Goal: Information Seeking & Learning: Learn about a topic

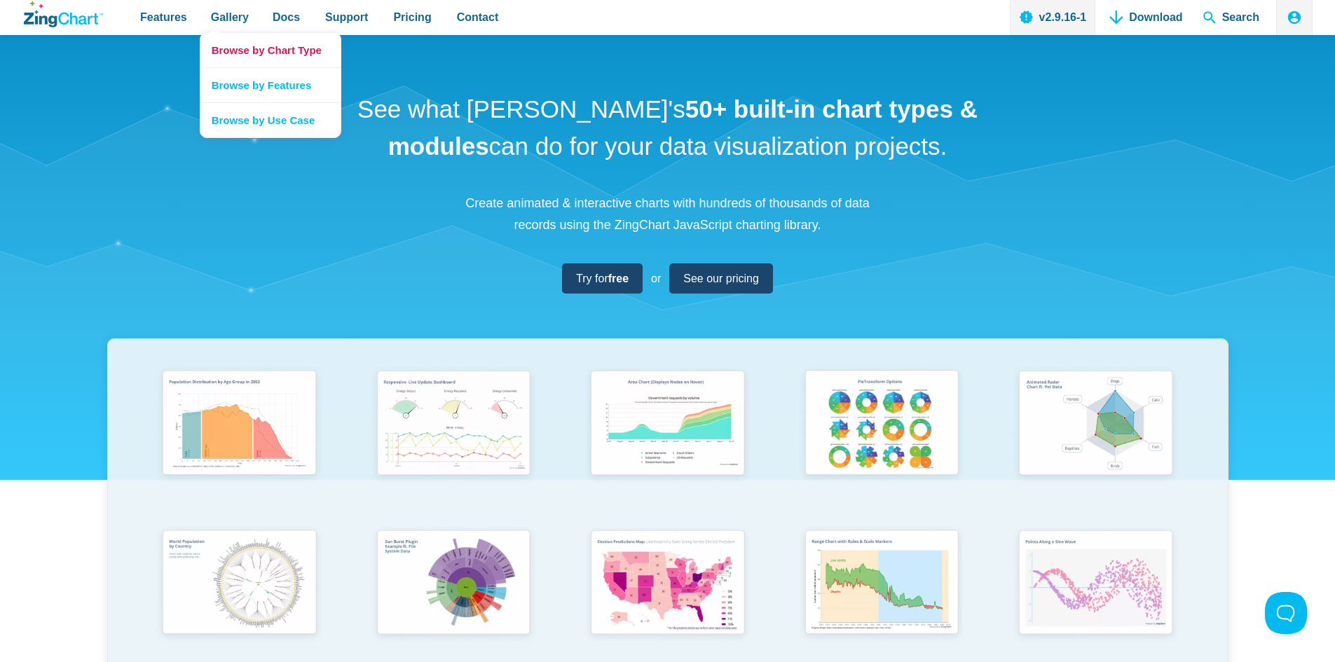
click at [233, 54] on link "Browse by Chart Type" at bounding box center [270, 50] width 140 height 34
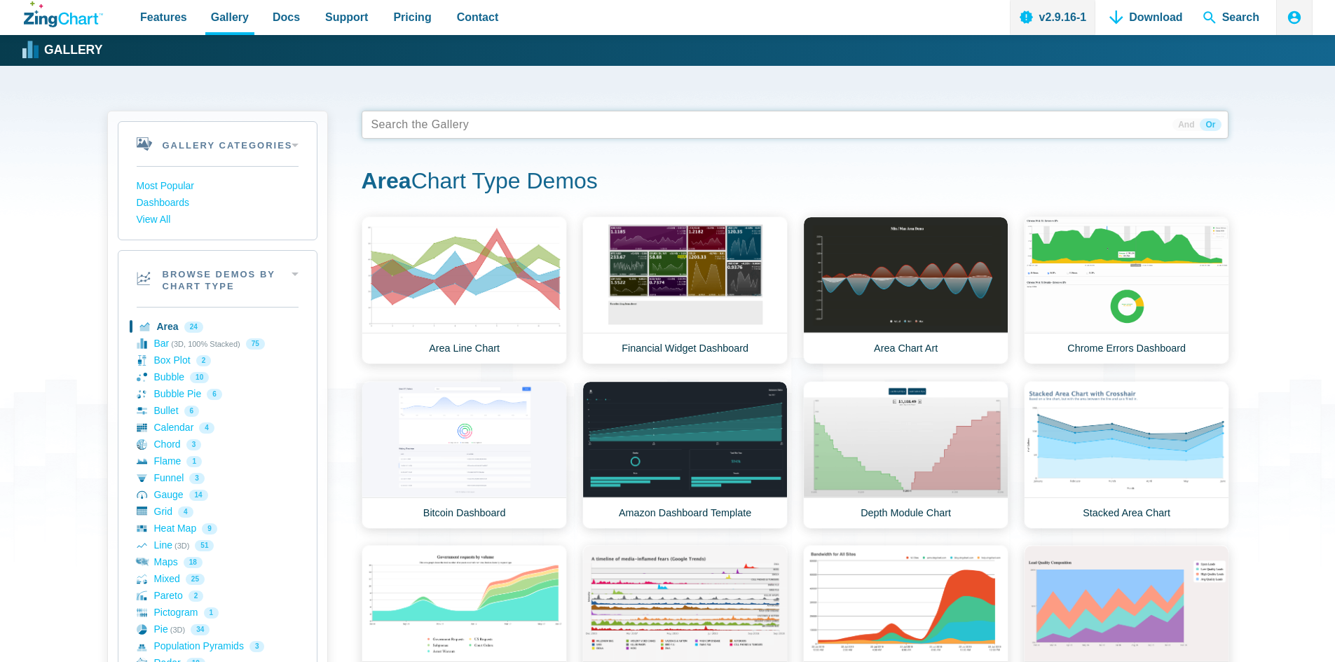
click at [482, 123] on tags "App Content" at bounding box center [795, 125] width 867 height 28
click at [460, 122] on tags "App Content" at bounding box center [795, 125] width 867 height 28
click at [1299, 179] on div "Gallery Categories Most Popular Dashboards View All Browse by Category Most Pop…" at bounding box center [667, 662] width 1335 height 1192
click at [159, 338] on link "Bar (3D, 100% Stacked) 75" at bounding box center [218, 344] width 162 height 17
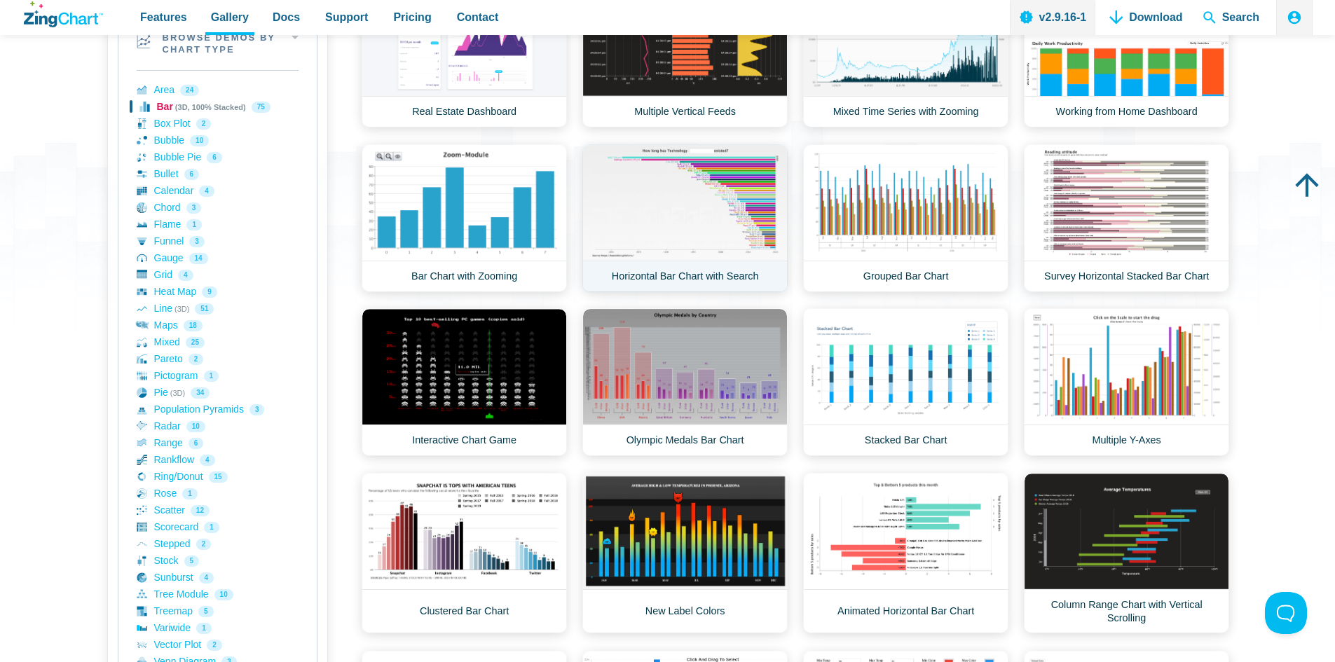
scroll to position [280, 0]
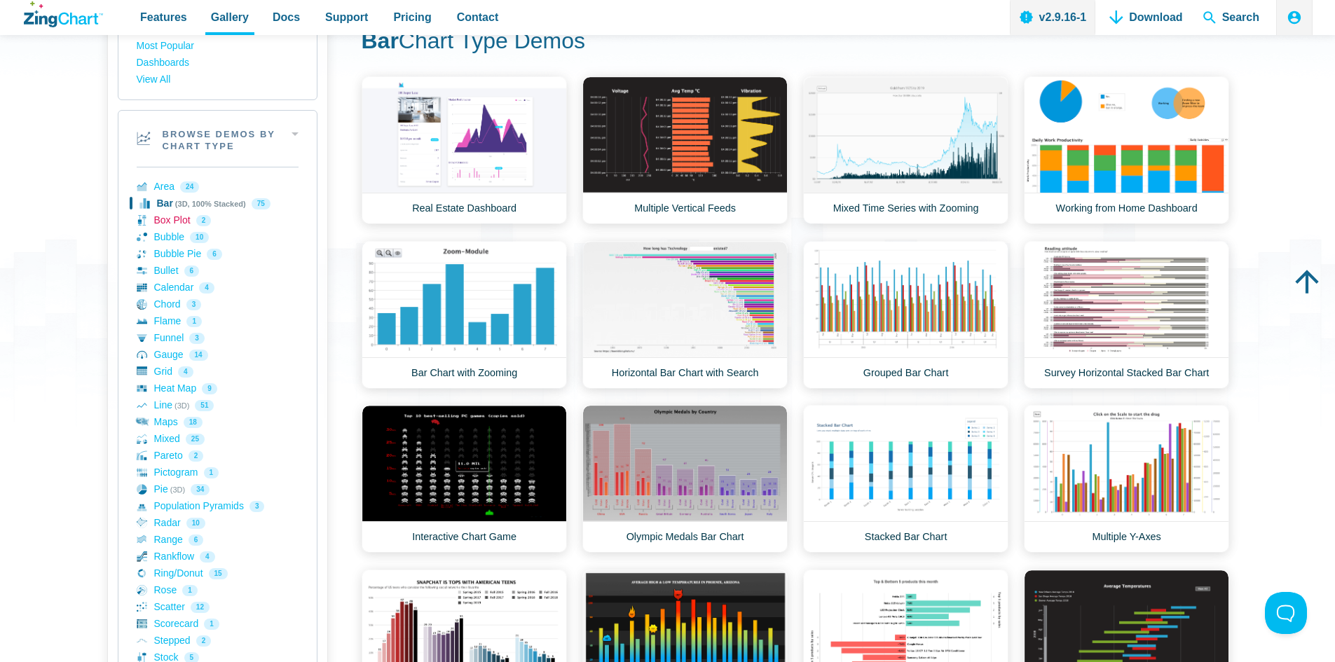
click at [159, 215] on link "Box Plot 2" at bounding box center [218, 220] width 162 height 17
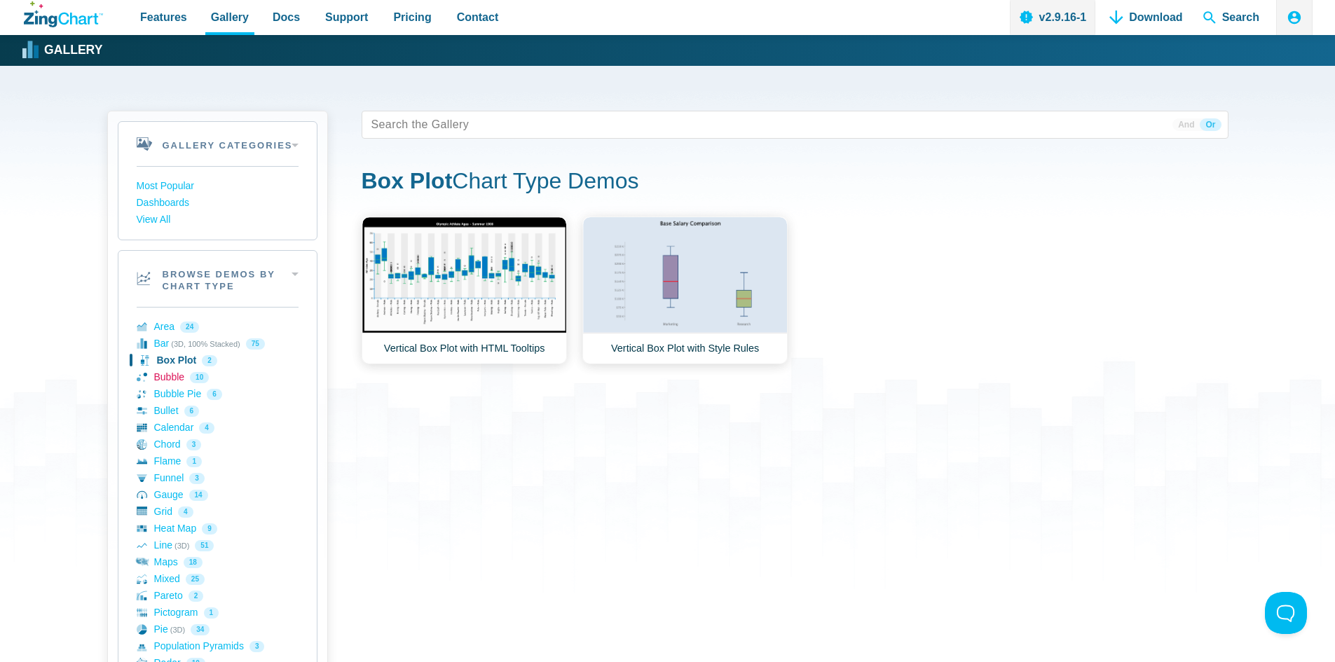
click at [176, 374] on link "Bubble 10" at bounding box center [218, 377] width 162 height 17
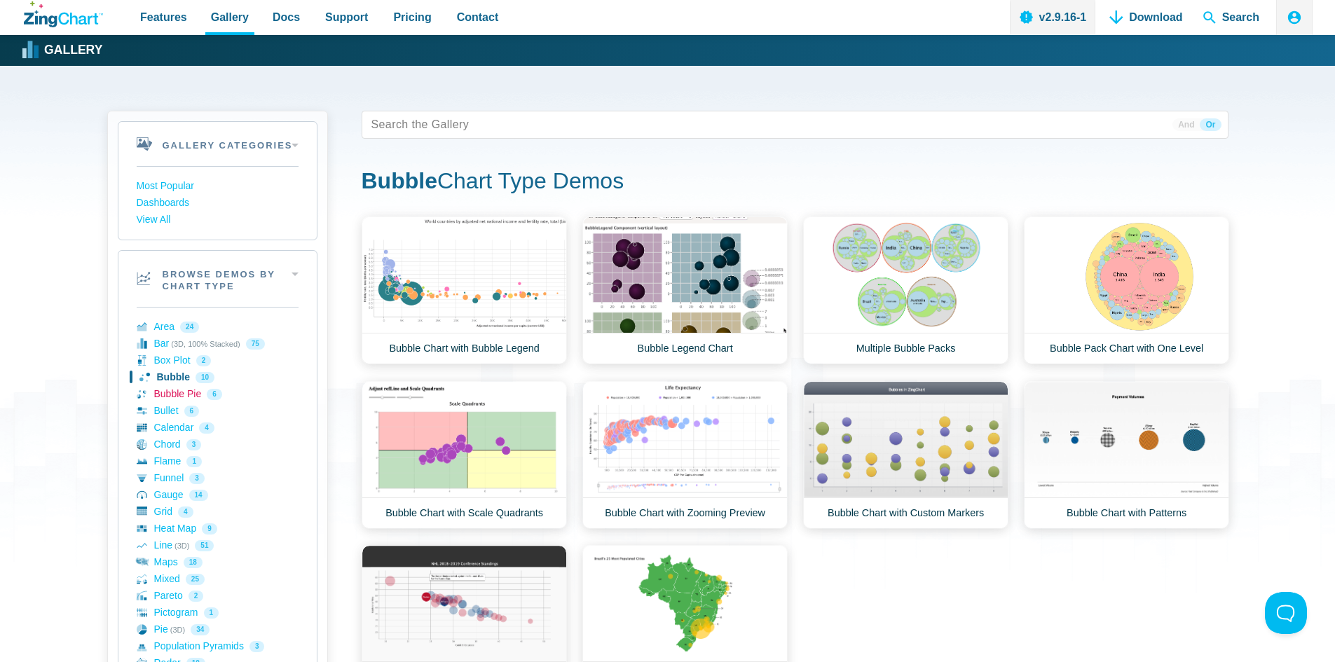
click at [177, 397] on link "Bubble Pie 6" at bounding box center [218, 394] width 162 height 17
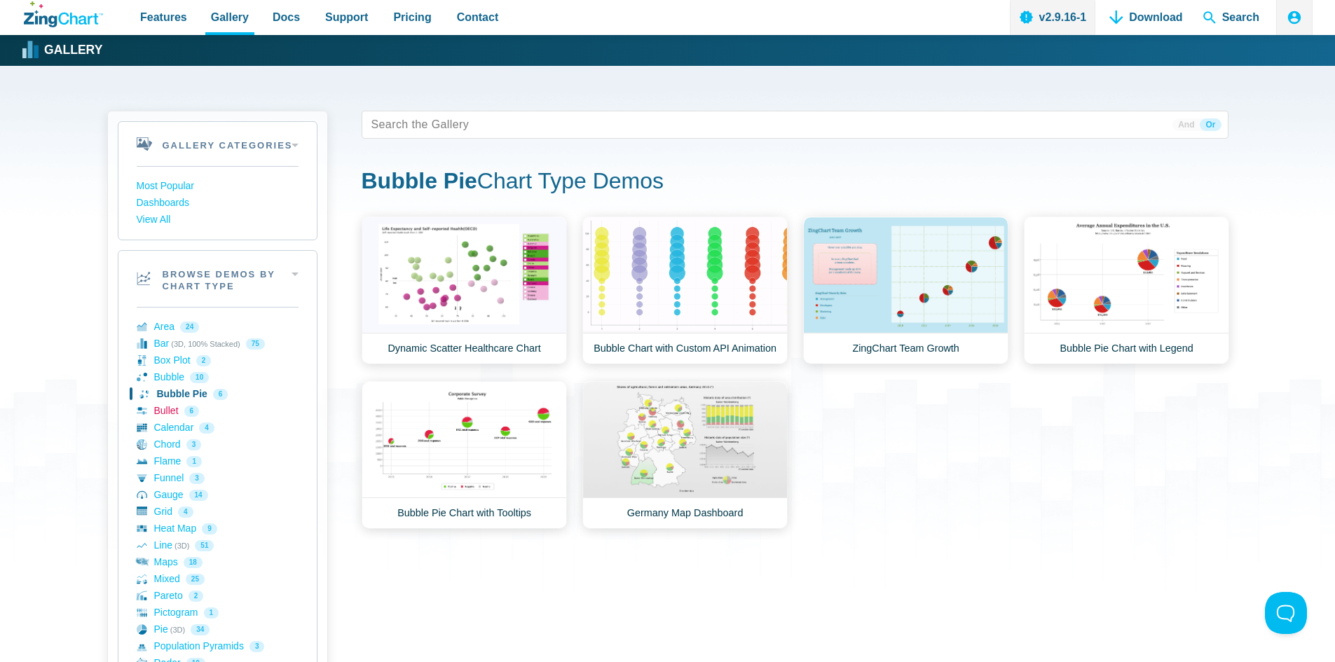
click at [174, 410] on link "Bullet 6" at bounding box center [218, 411] width 162 height 17
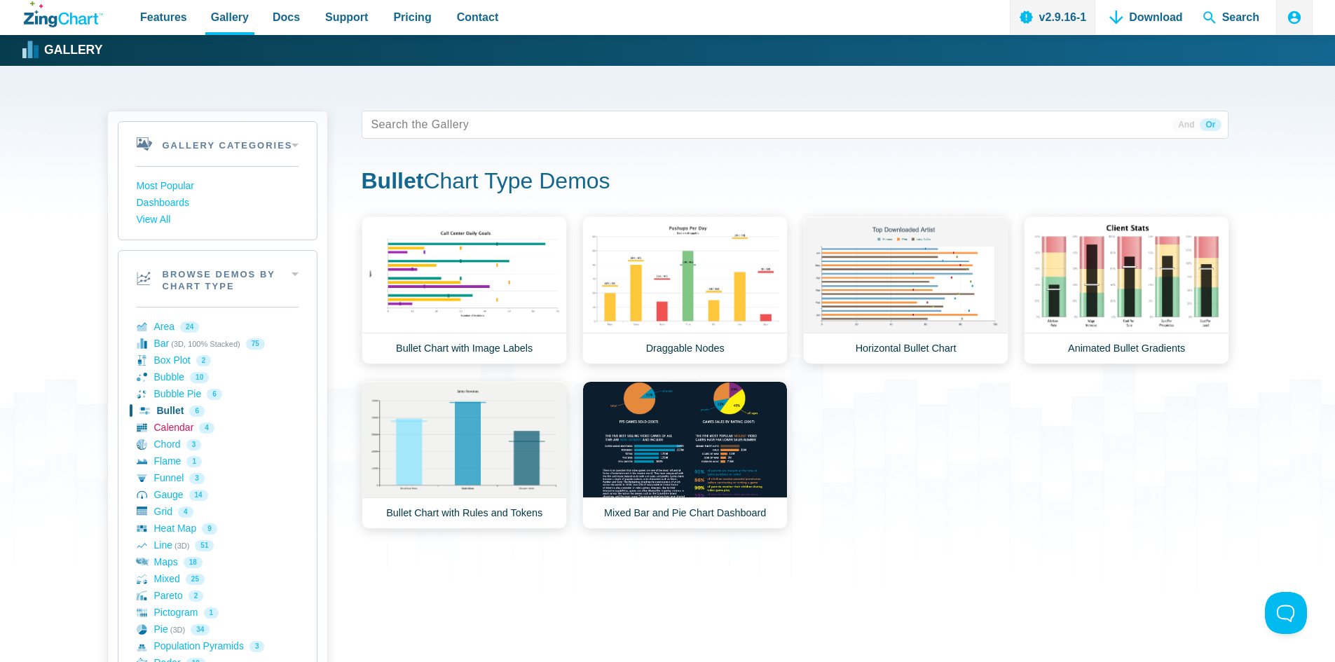
click at [174, 427] on link "Calendar 4" at bounding box center [218, 428] width 162 height 17
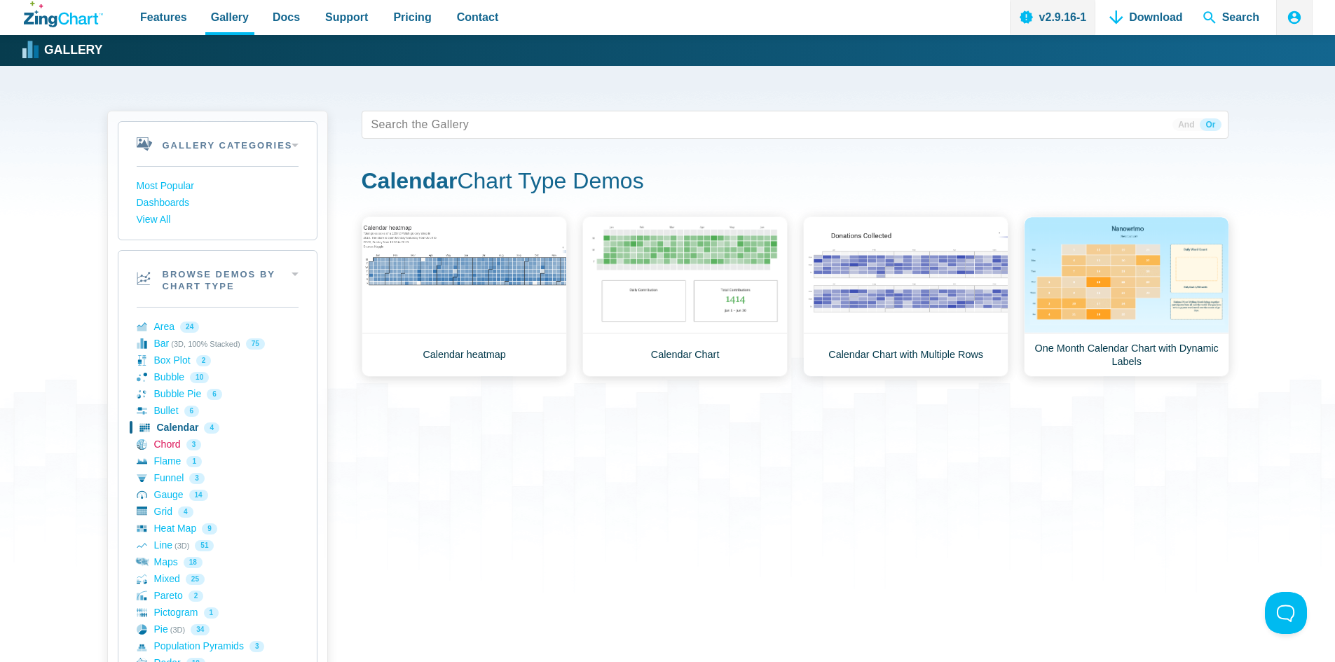
click at [167, 446] on link "Chord 3" at bounding box center [218, 445] width 162 height 17
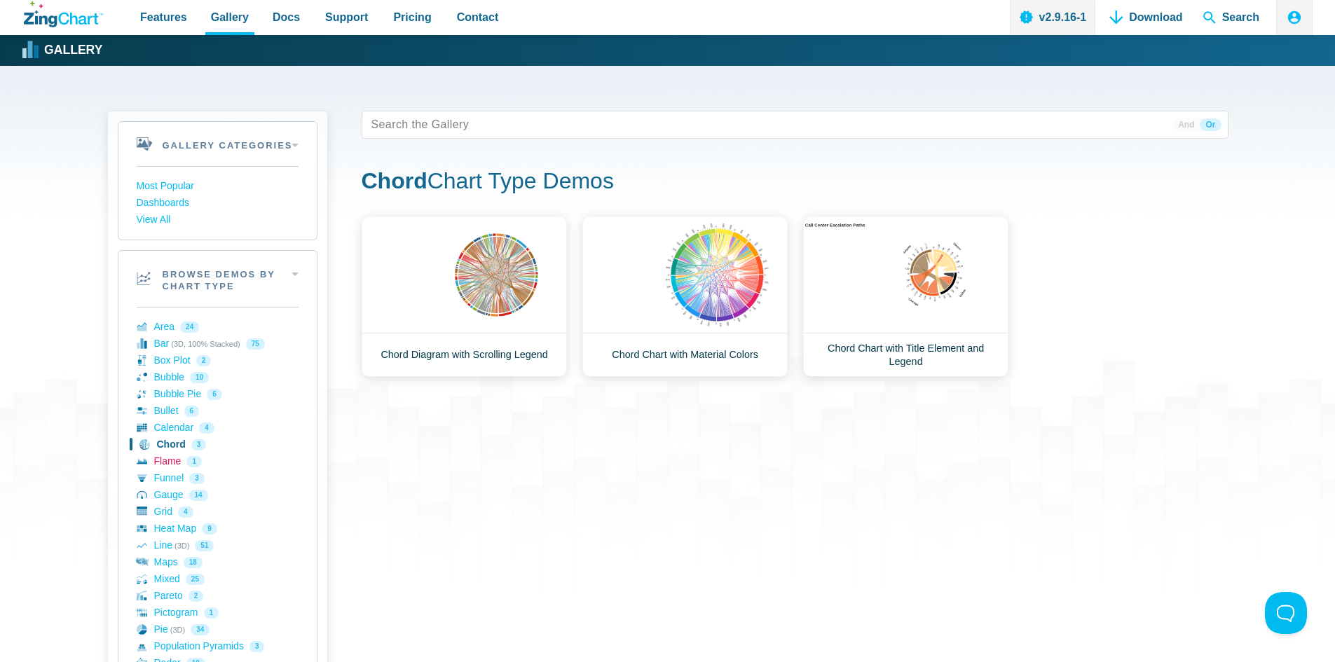
click at [166, 459] on link "Flame 1" at bounding box center [218, 461] width 162 height 17
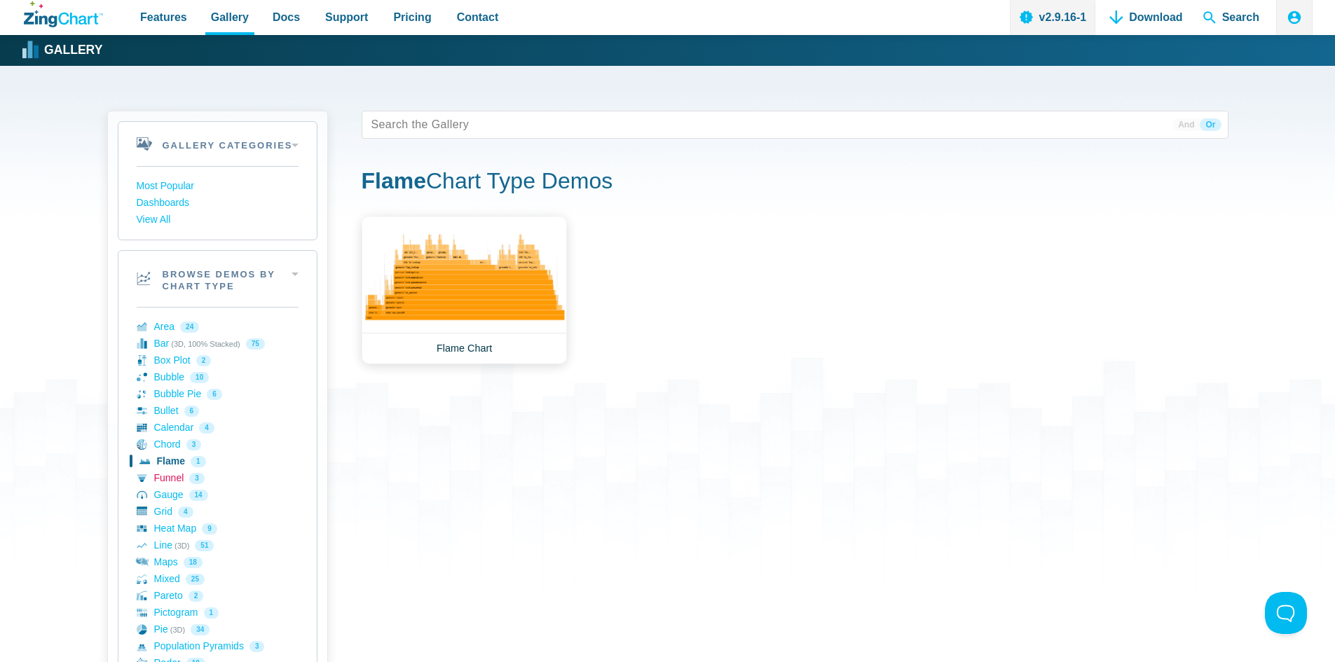
click at [168, 481] on link "Funnel 3" at bounding box center [218, 478] width 162 height 17
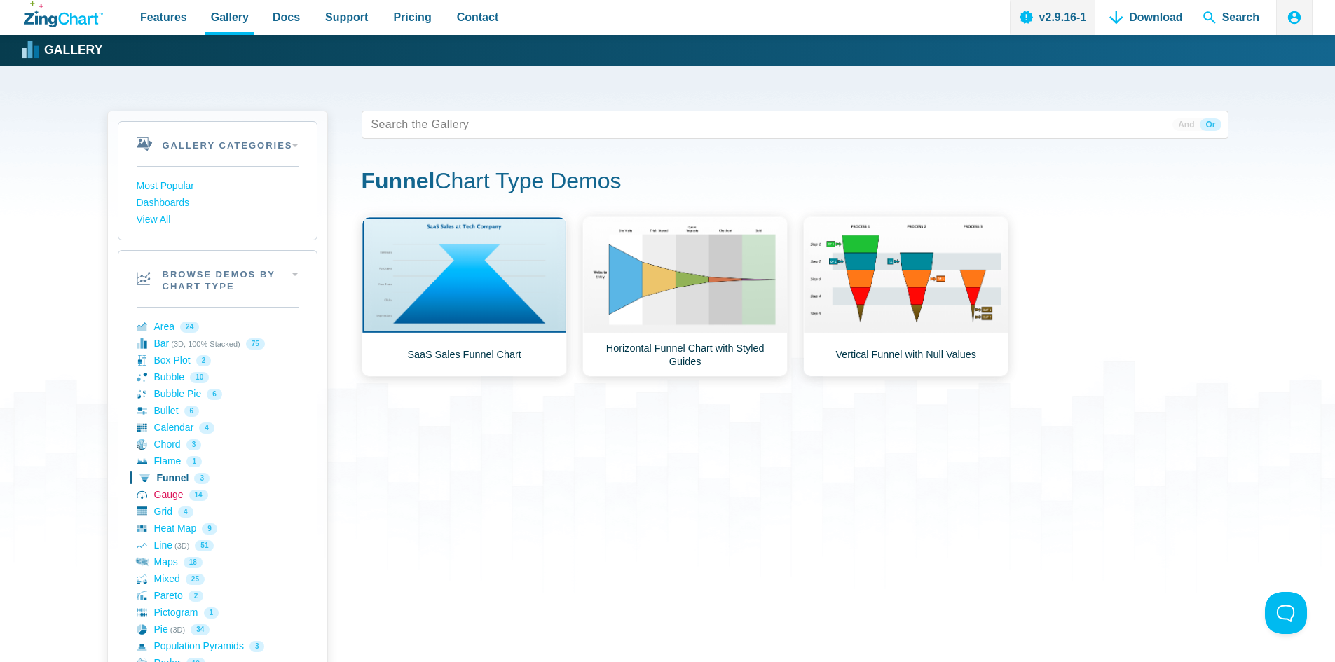
click at [167, 493] on link "Gauge 14" at bounding box center [218, 495] width 162 height 17
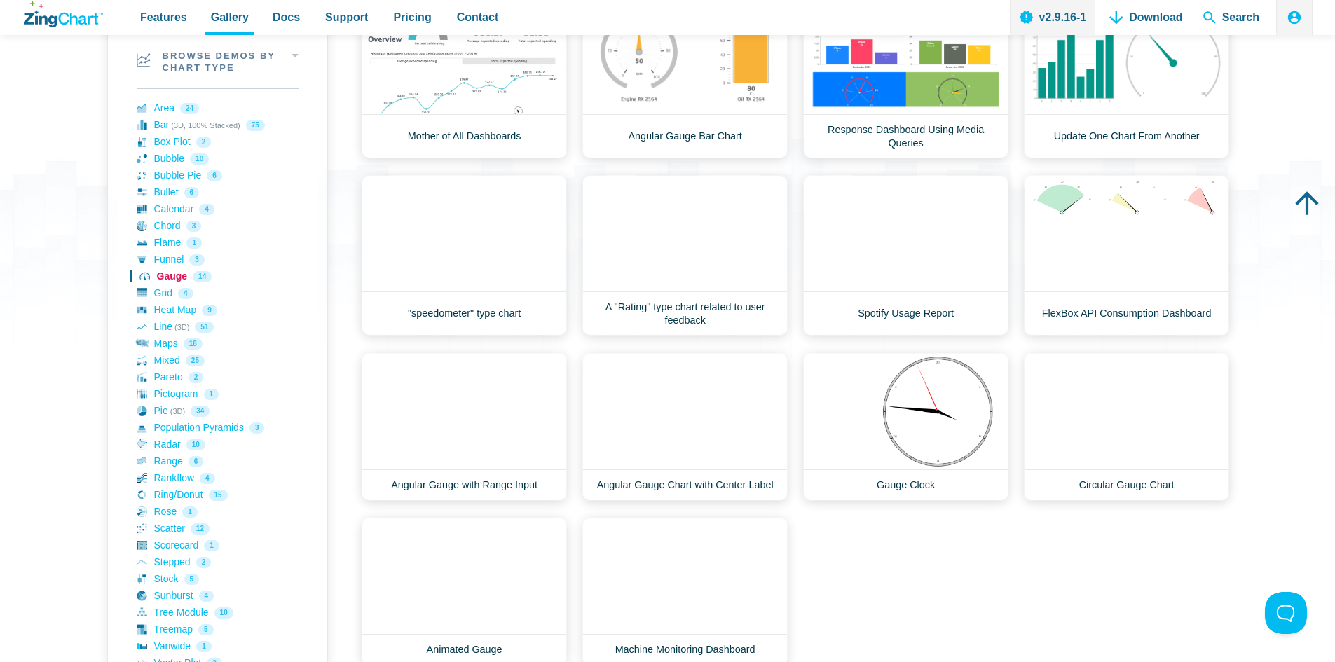
scroll to position [210, 0]
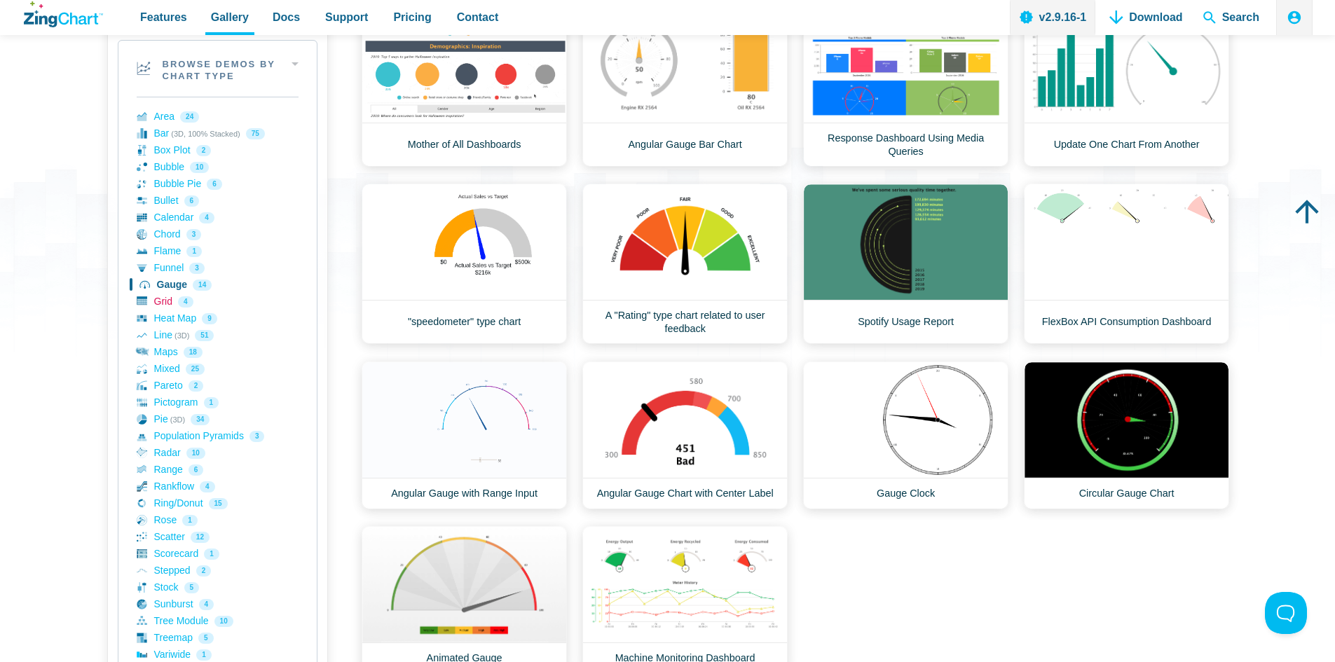
click at [165, 299] on link "Grid 4" at bounding box center [218, 302] width 162 height 17
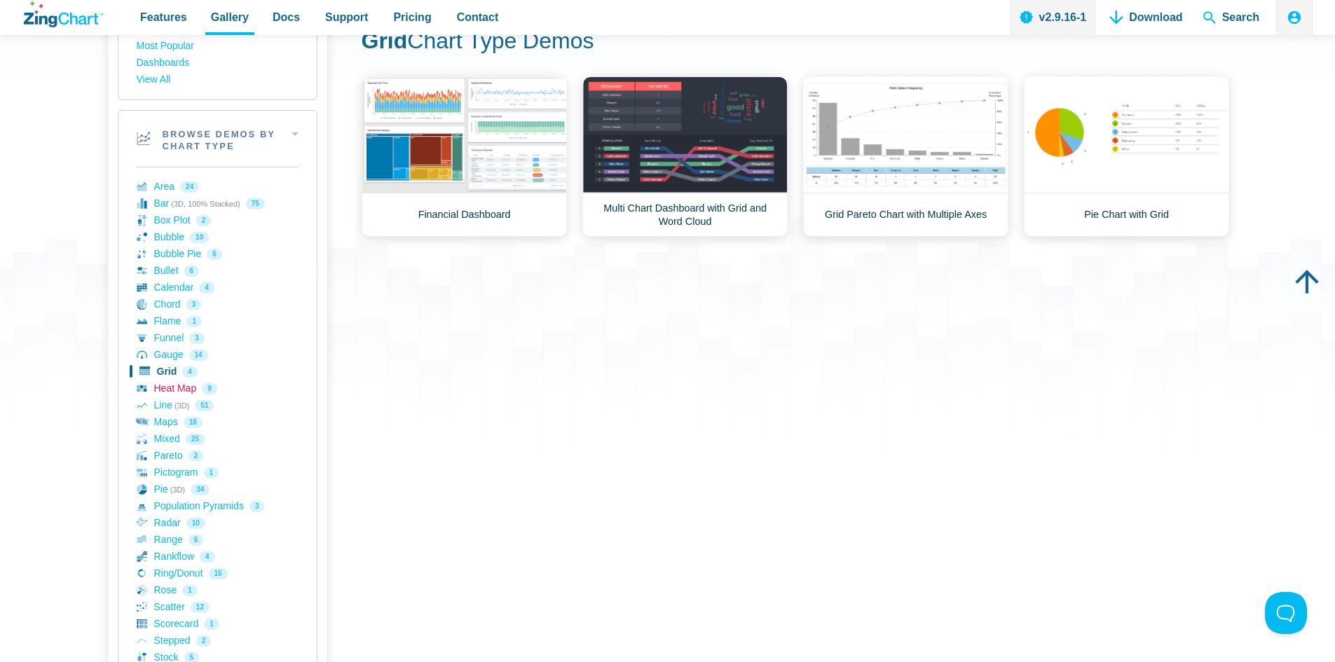
click at [174, 388] on link "Heat Map 9" at bounding box center [218, 388] width 162 height 17
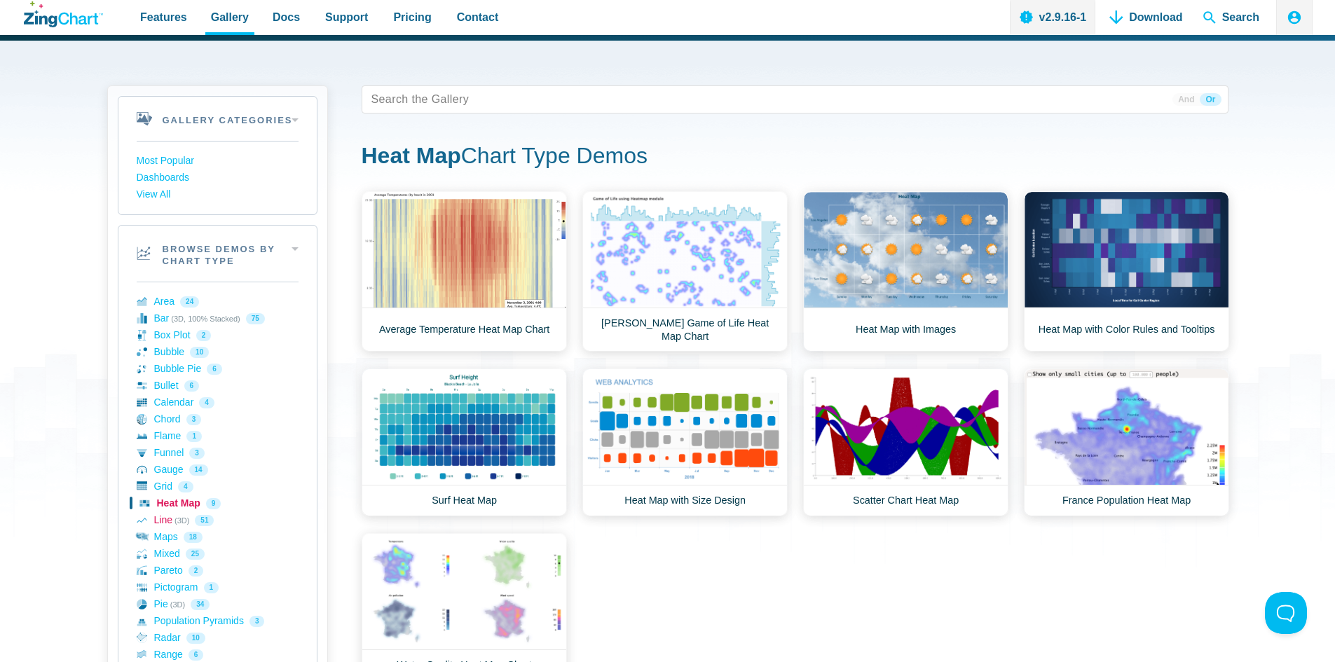
scroll to position [70, 0]
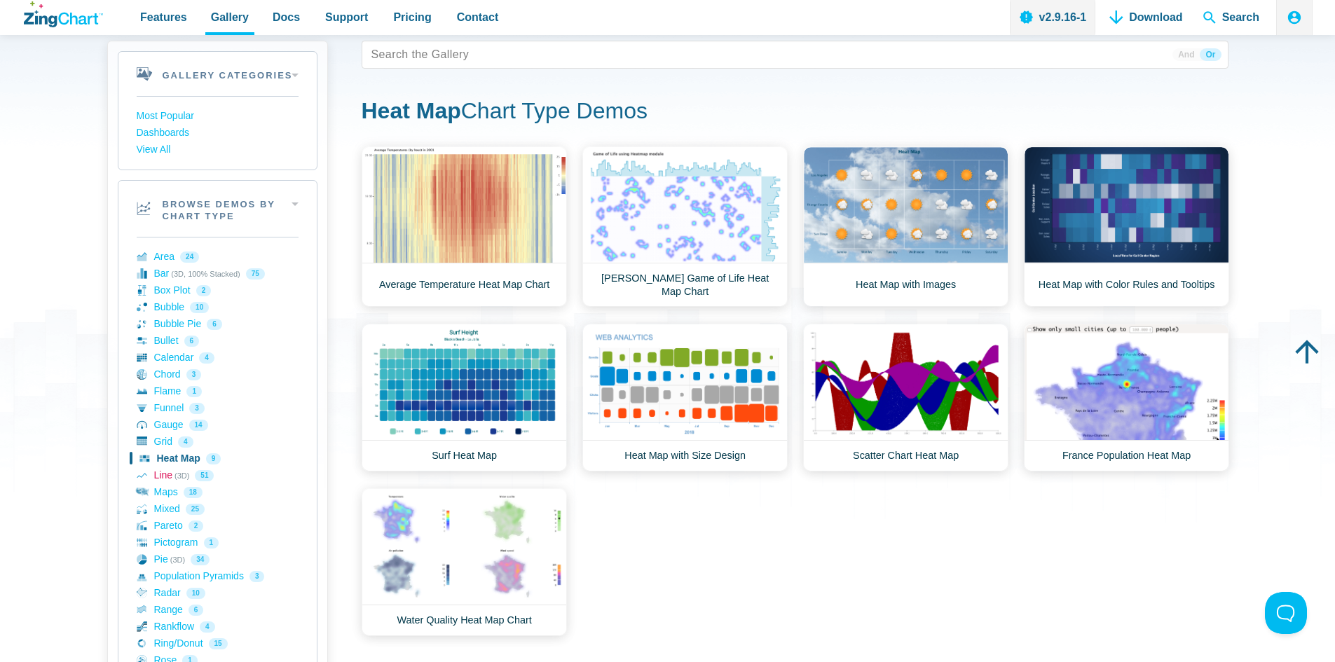
click at [170, 476] on link "Line (3D) 51" at bounding box center [218, 475] width 162 height 17
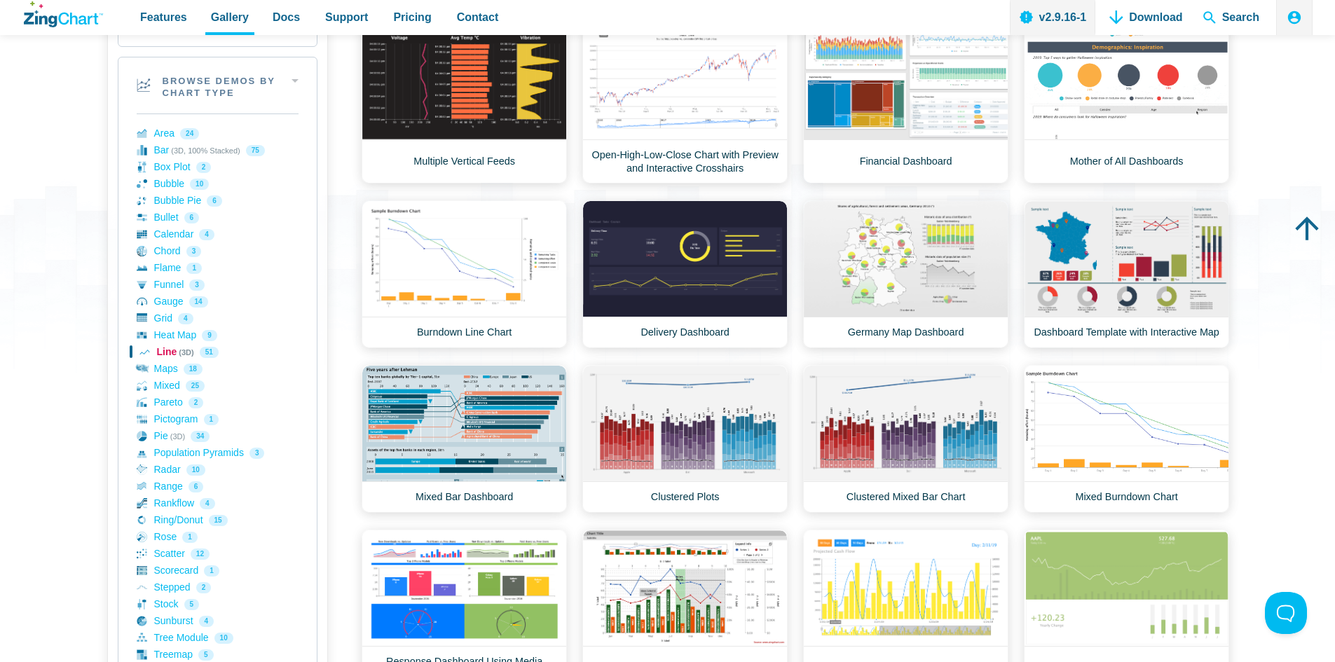
scroll to position [210, 0]
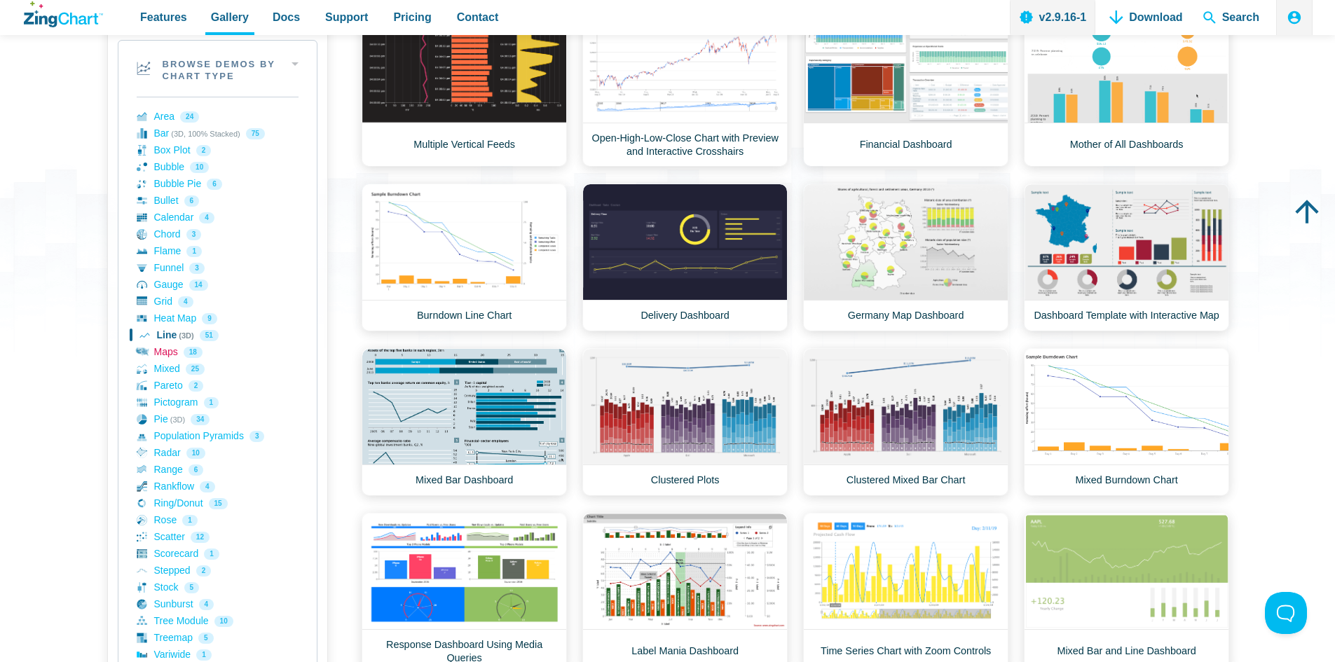
click at [160, 348] on link "Maps 18" at bounding box center [218, 352] width 162 height 17
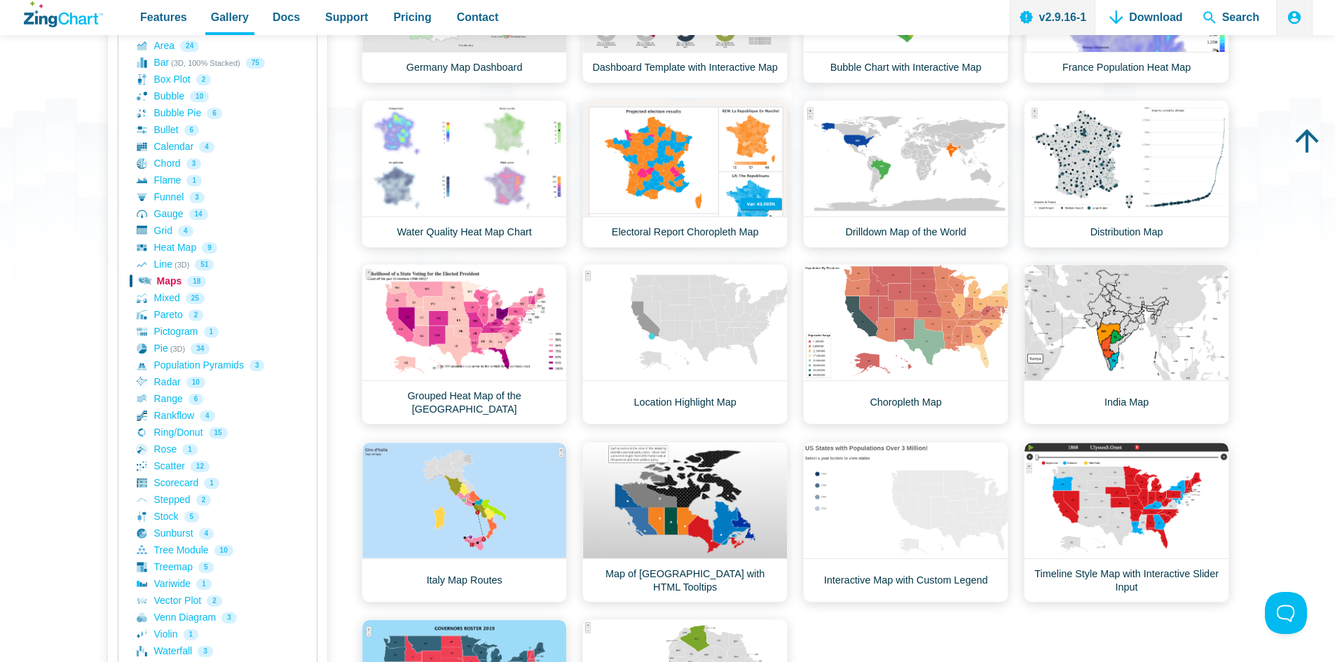
scroll to position [280, 0]
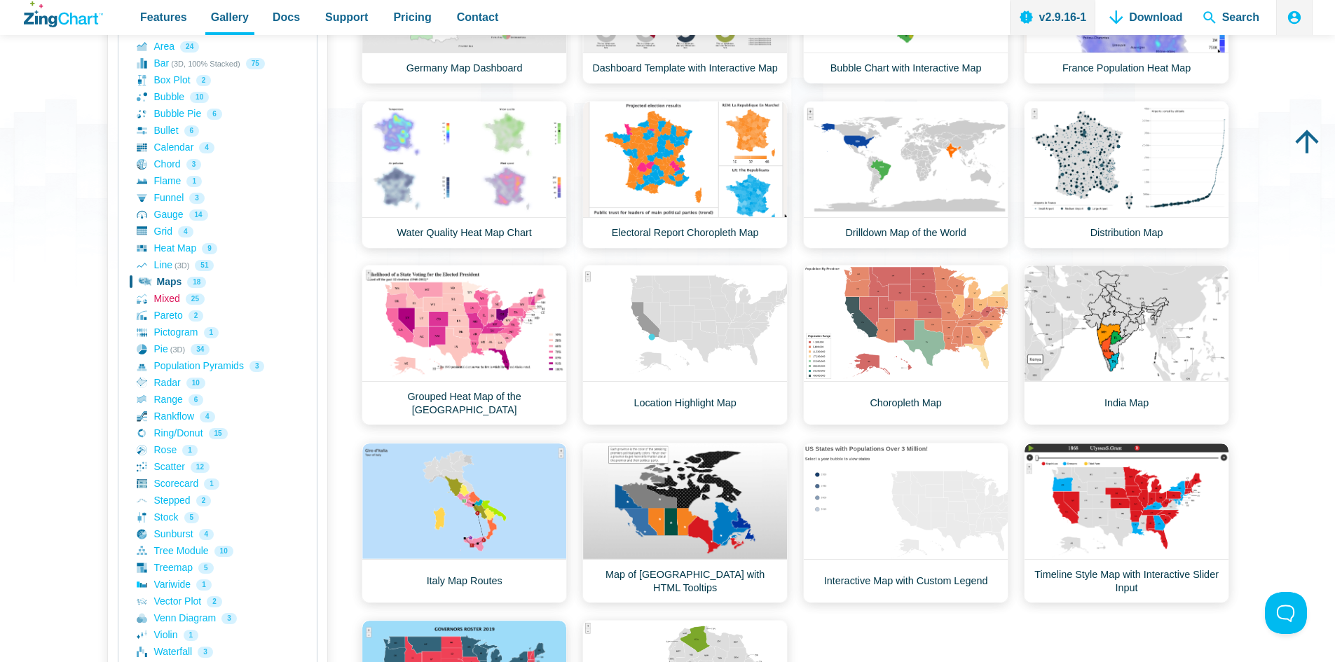
click at [167, 298] on link "Mixed 25" at bounding box center [218, 299] width 162 height 17
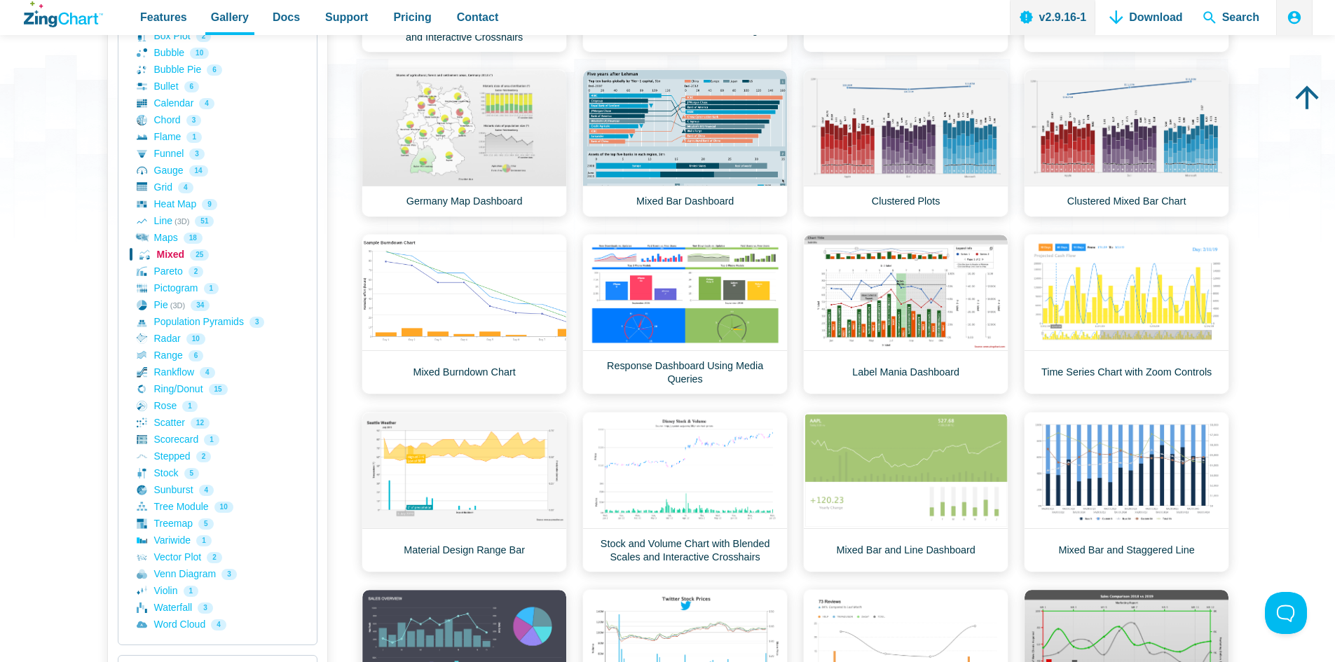
scroll to position [350, 0]
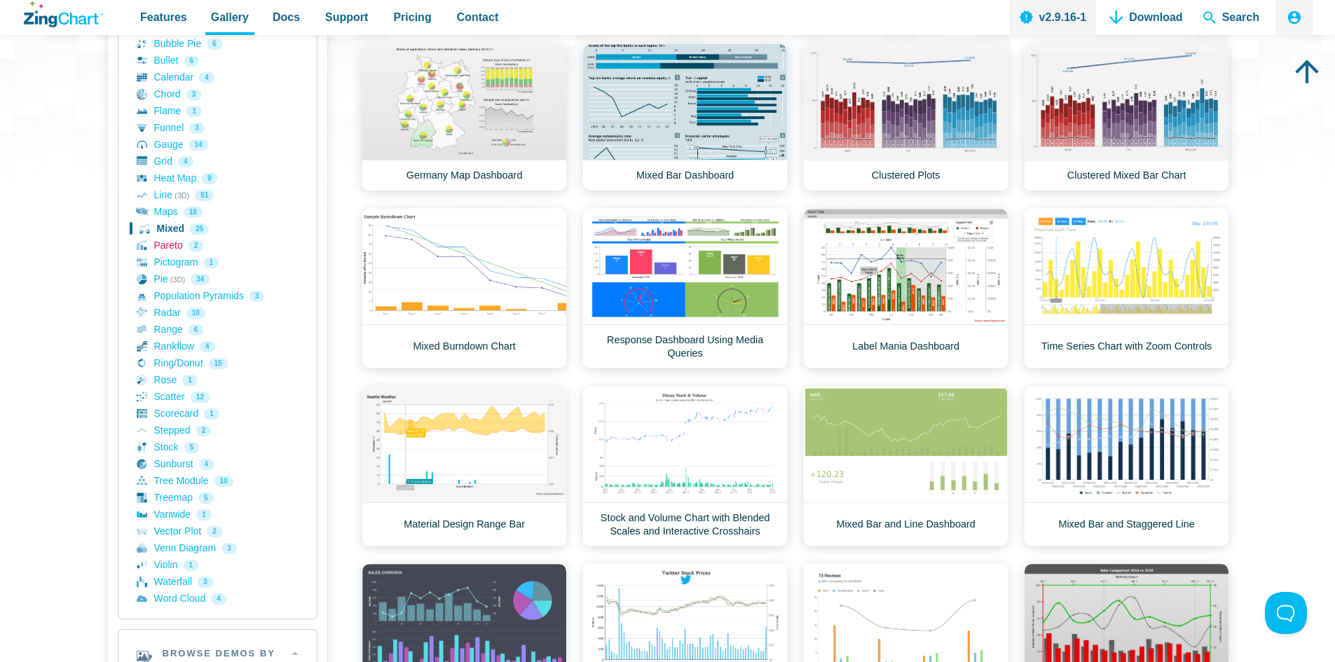
click at [166, 244] on link "Pareto 2" at bounding box center [218, 246] width 162 height 17
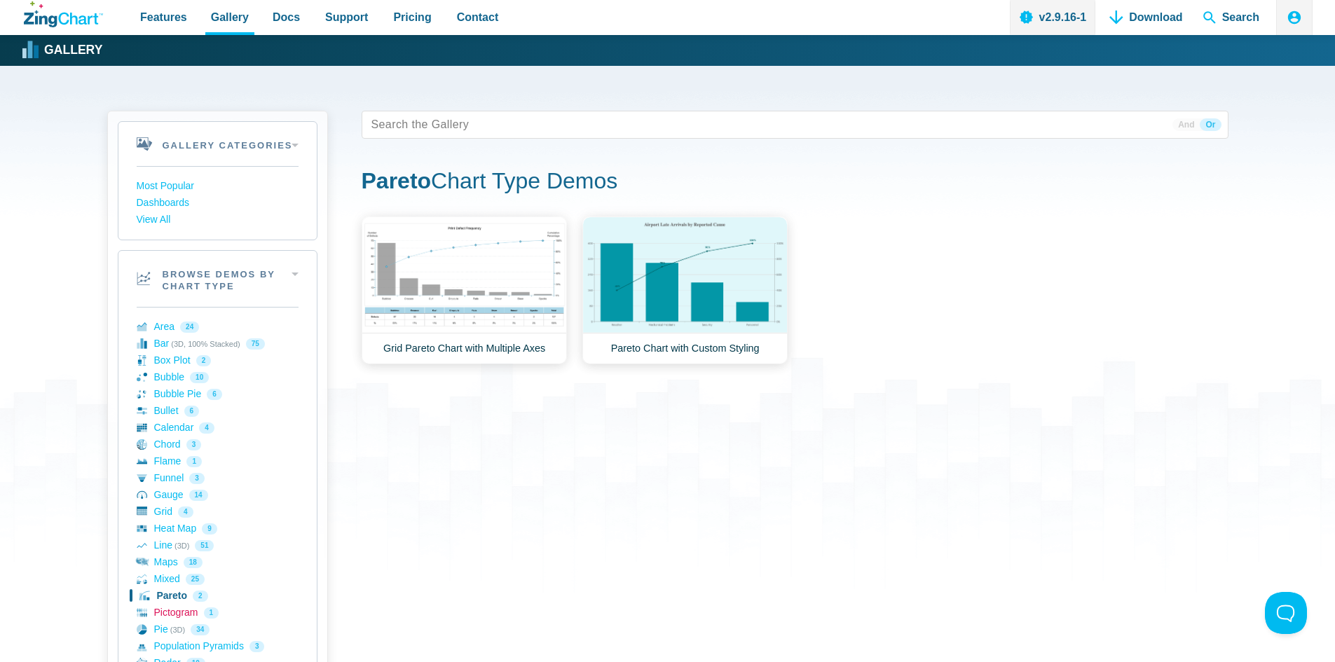
click at [179, 608] on link "Pictogram 1" at bounding box center [218, 613] width 162 height 17
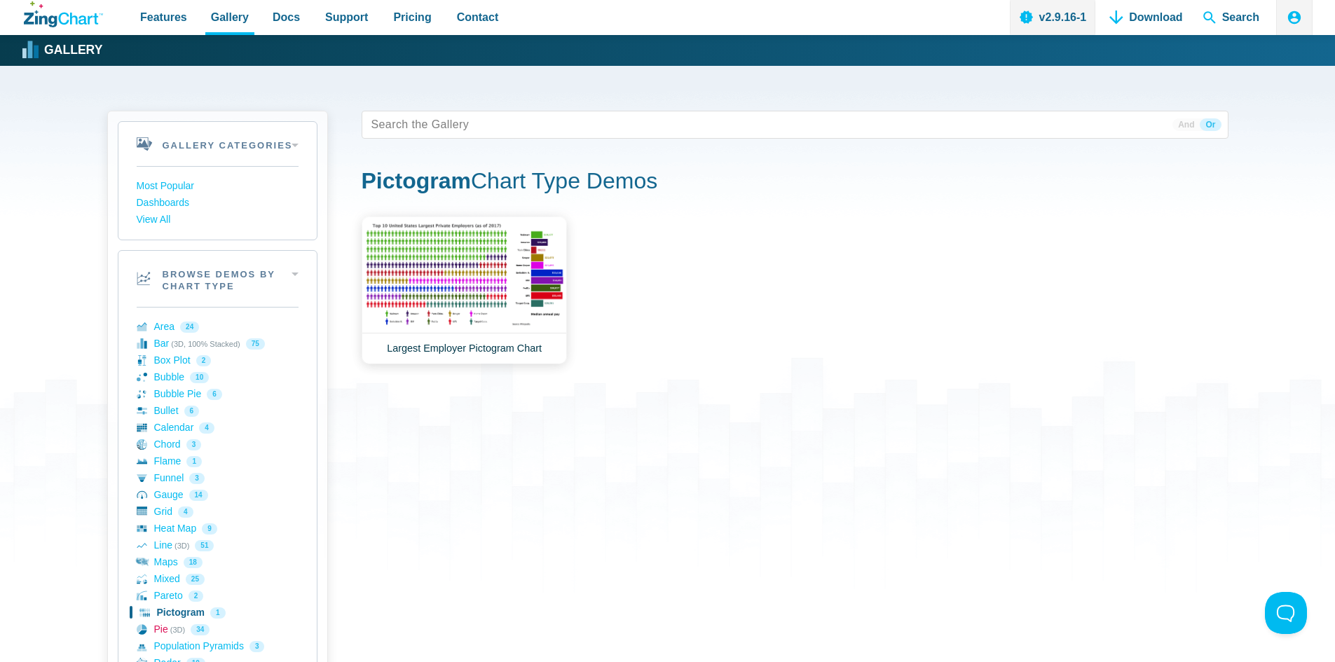
click at [170, 629] on link "Pie (3D) 34" at bounding box center [218, 630] width 162 height 17
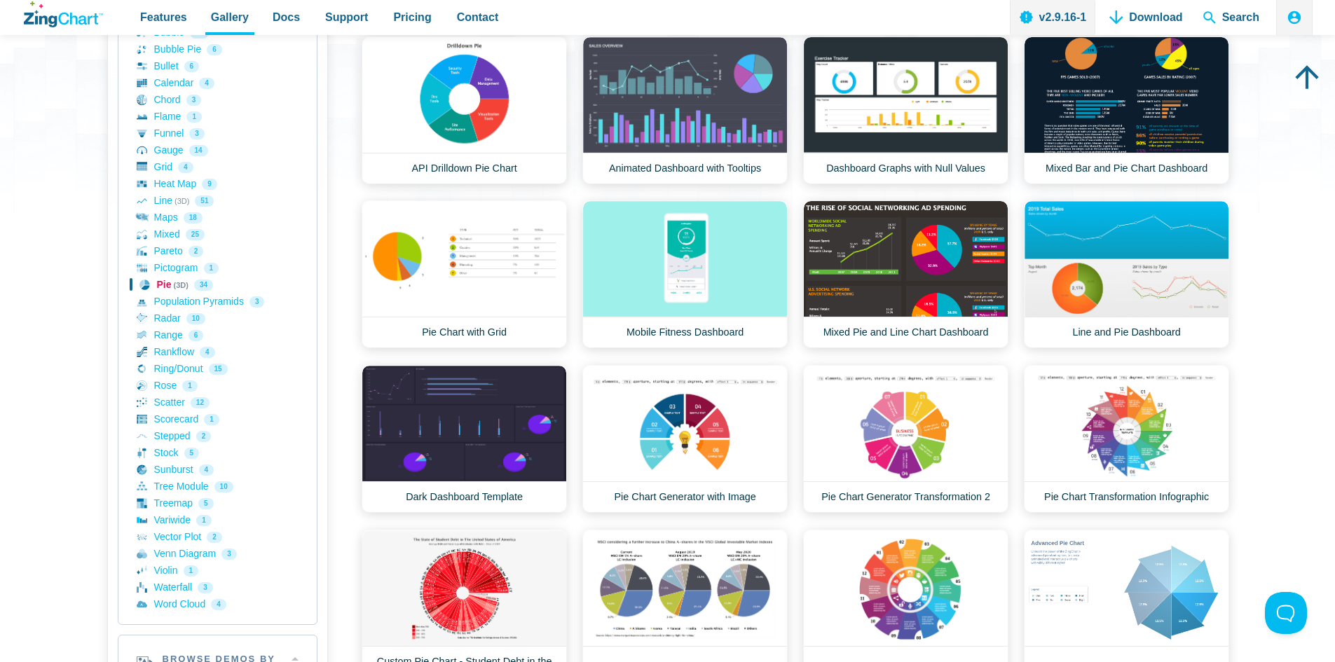
scroll to position [350, 0]
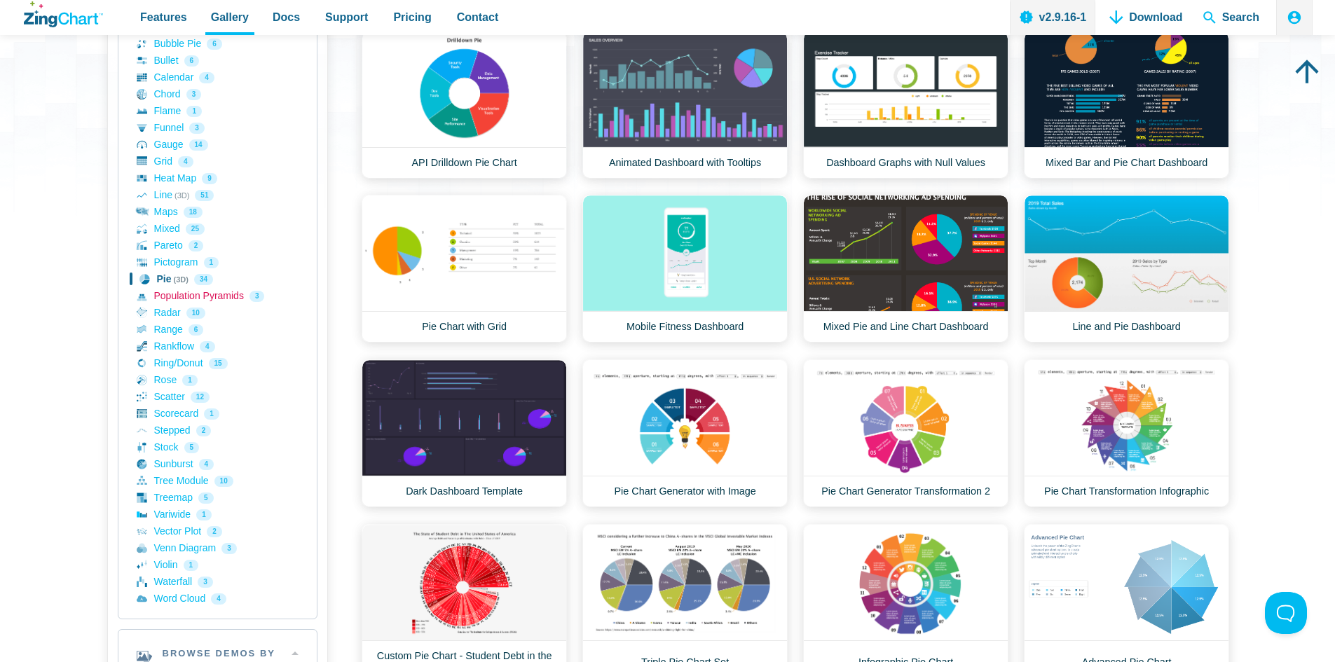
click at [200, 293] on link "Population Pyramids 3" at bounding box center [218, 296] width 162 height 17
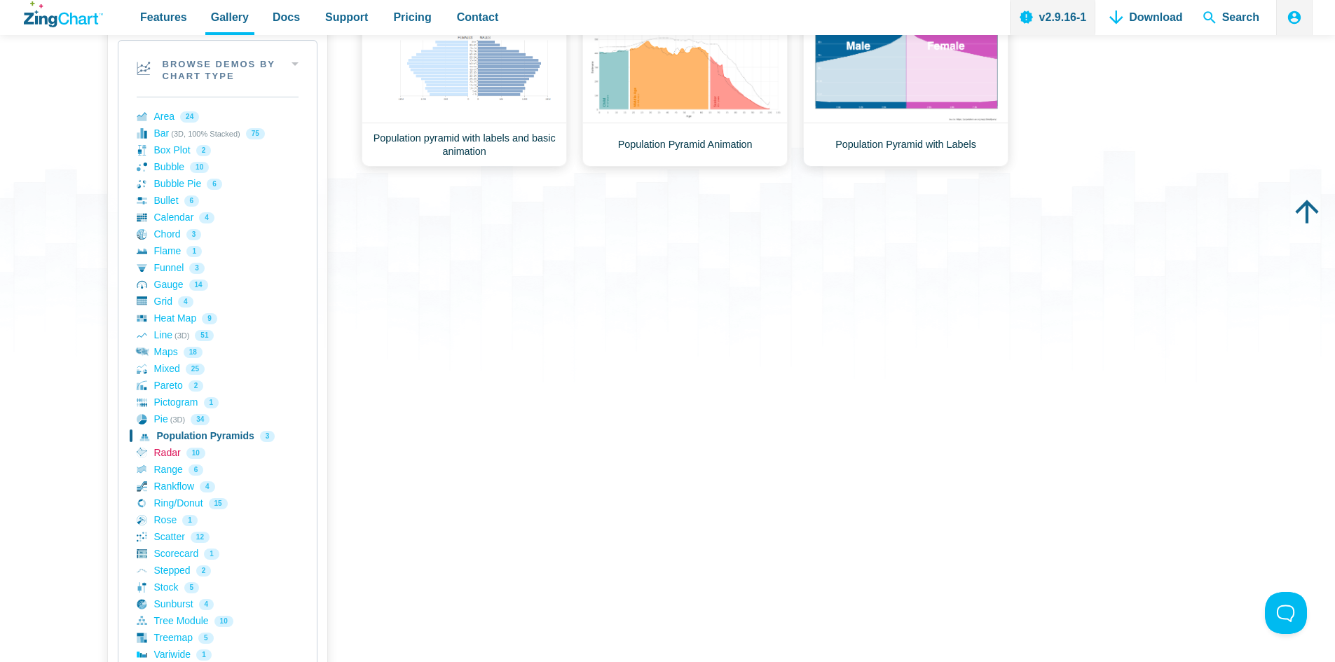
click at [154, 450] on link "Radar 10" at bounding box center [218, 453] width 162 height 17
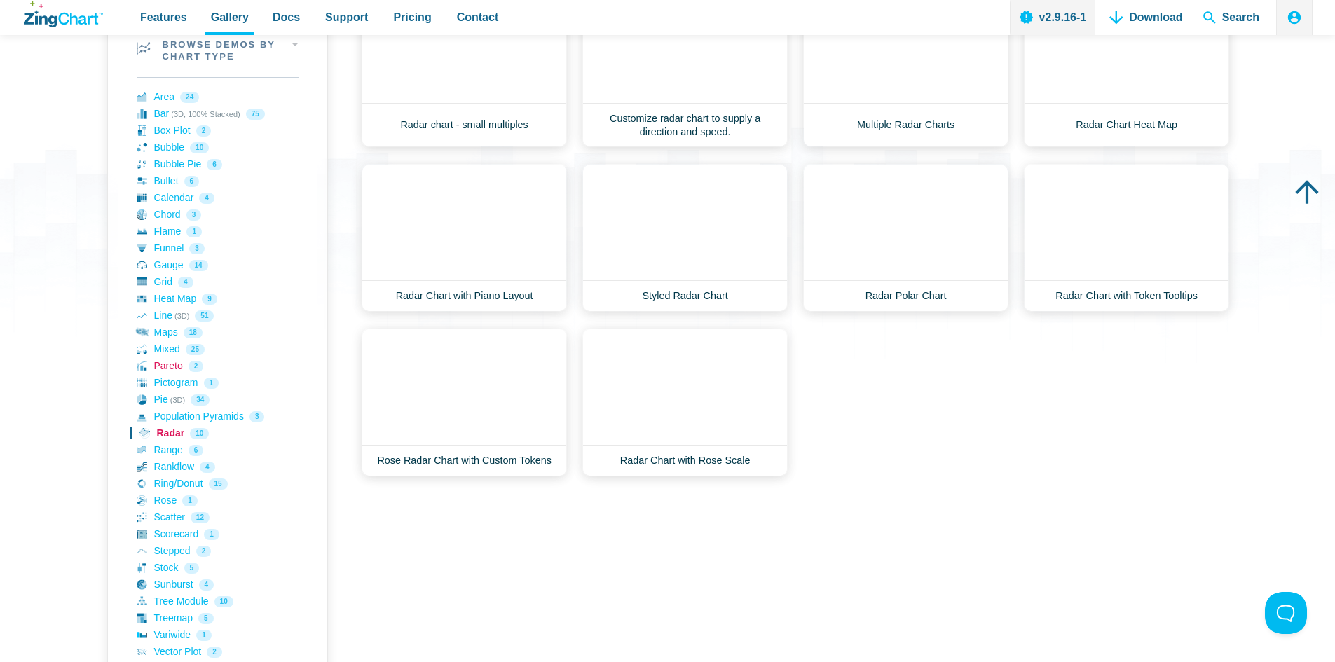
scroll to position [280, 0]
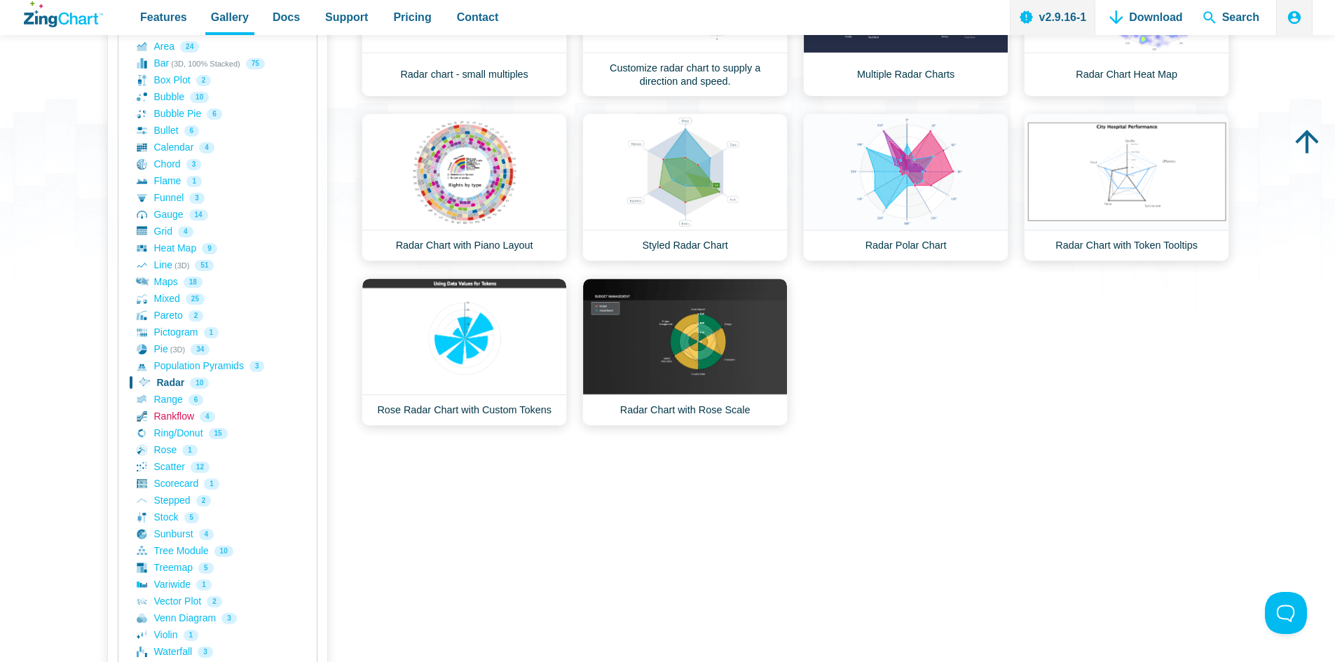
click at [174, 417] on link "Rankflow 4" at bounding box center [218, 417] width 162 height 17
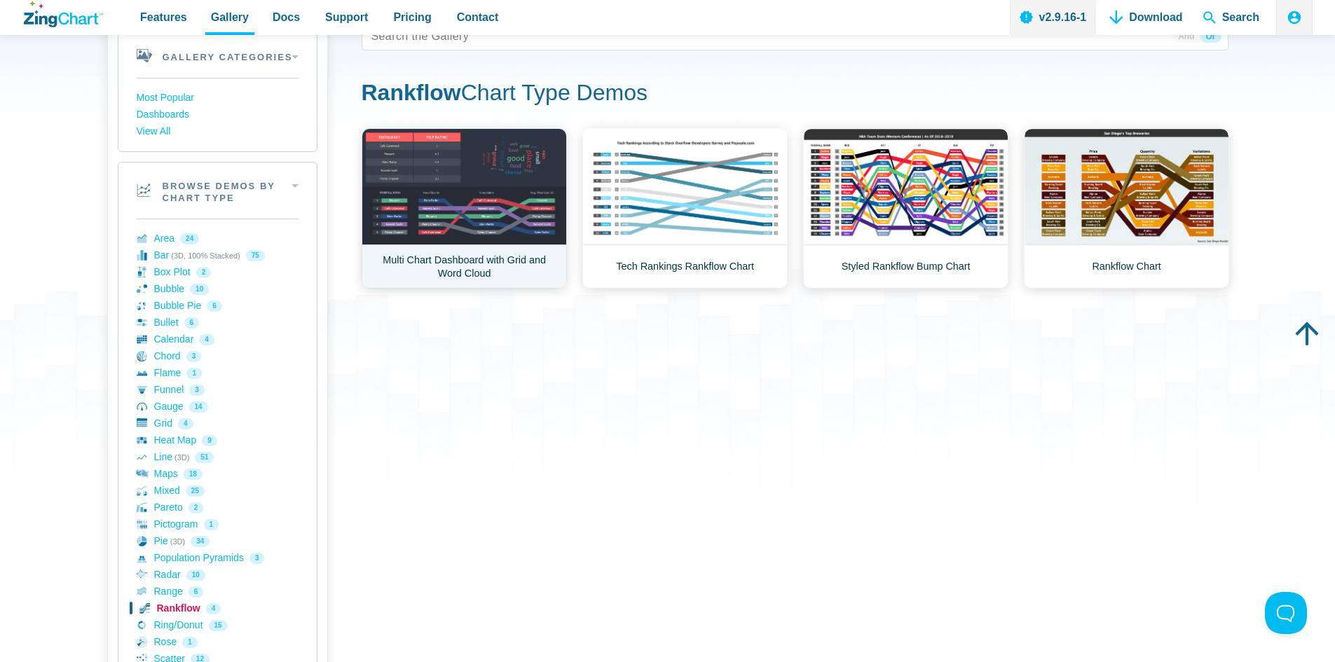
scroll to position [70, 0]
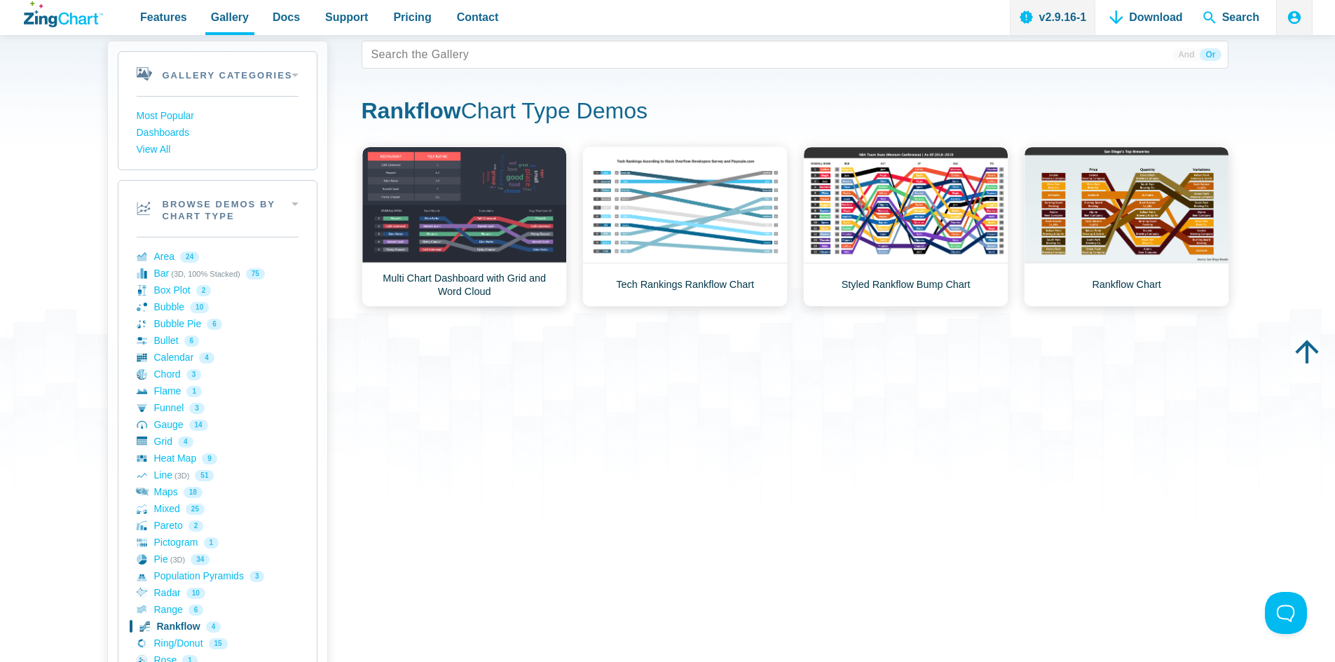
click at [493, 141] on div "Rankflow Chart Type Demos Area Demos Area Line Chart Financial Widget Dashboard…" at bounding box center [795, 202] width 867 height 210
click at [479, 247] on link "Multi Chart Dashboard with Grid and Word Cloud" at bounding box center [464, 226] width 205 height 160
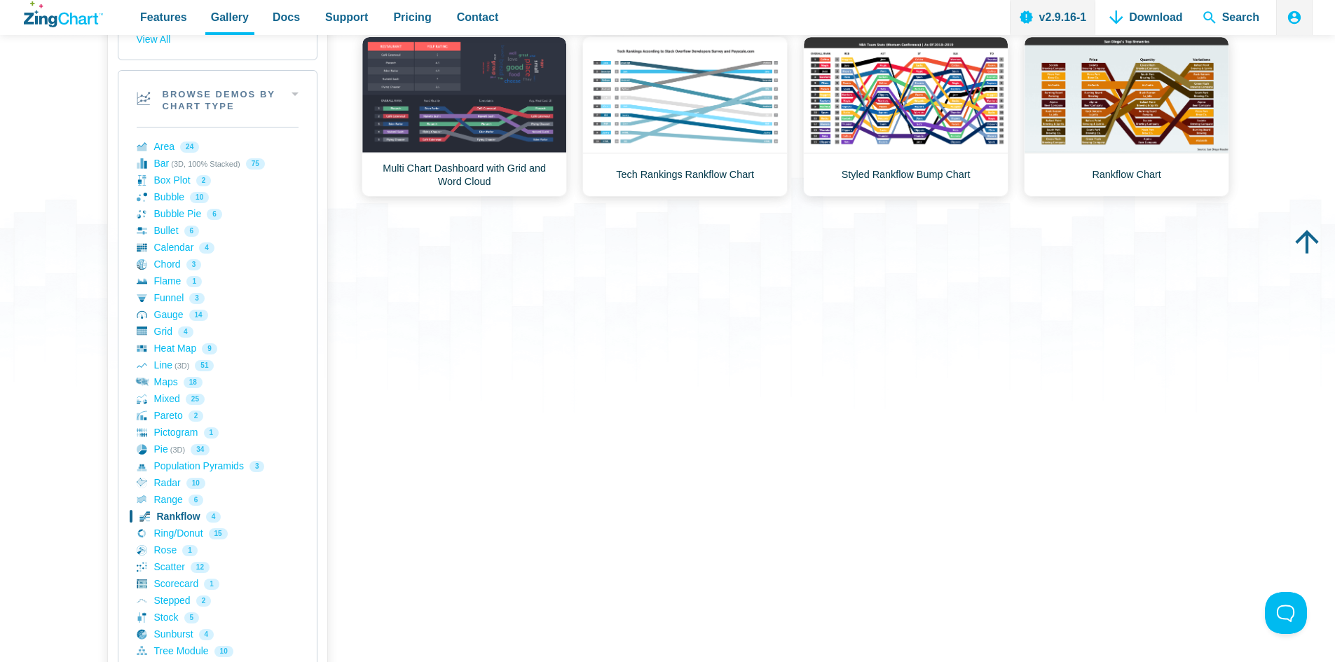
scroll to position [350, 0]
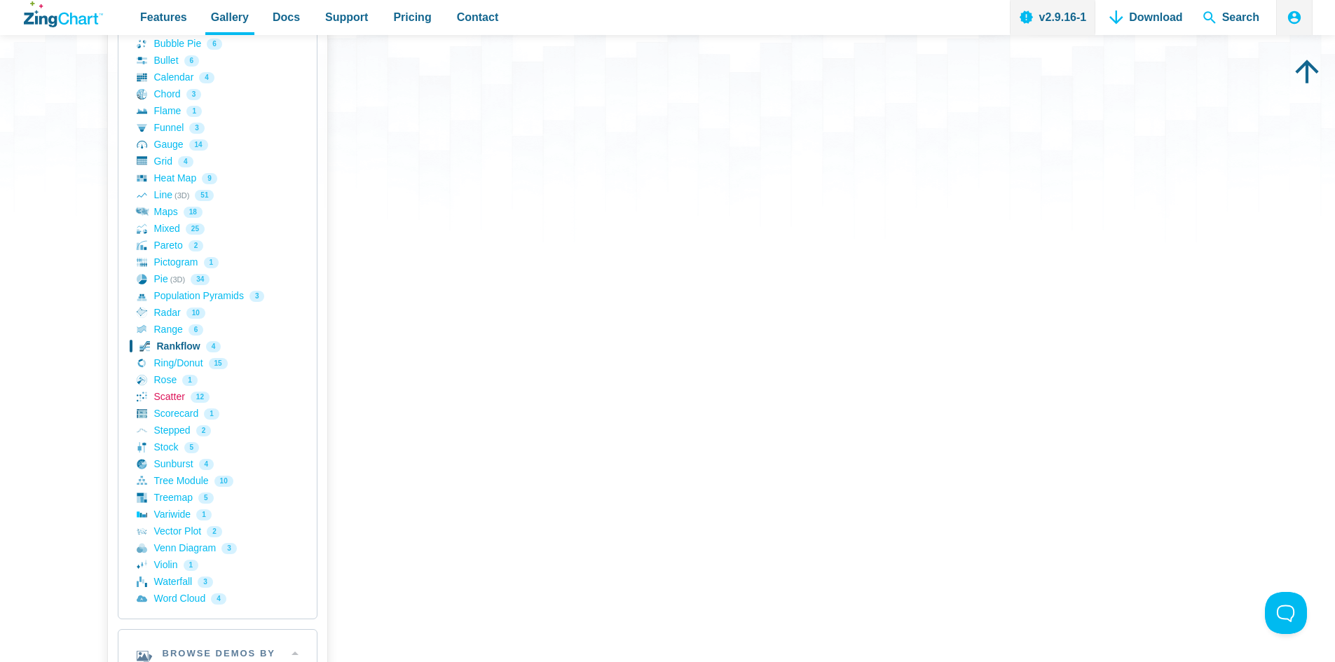
click at [163, 397] on link "Scatter 12" at bounding box center [218, 397] width 162 height 17
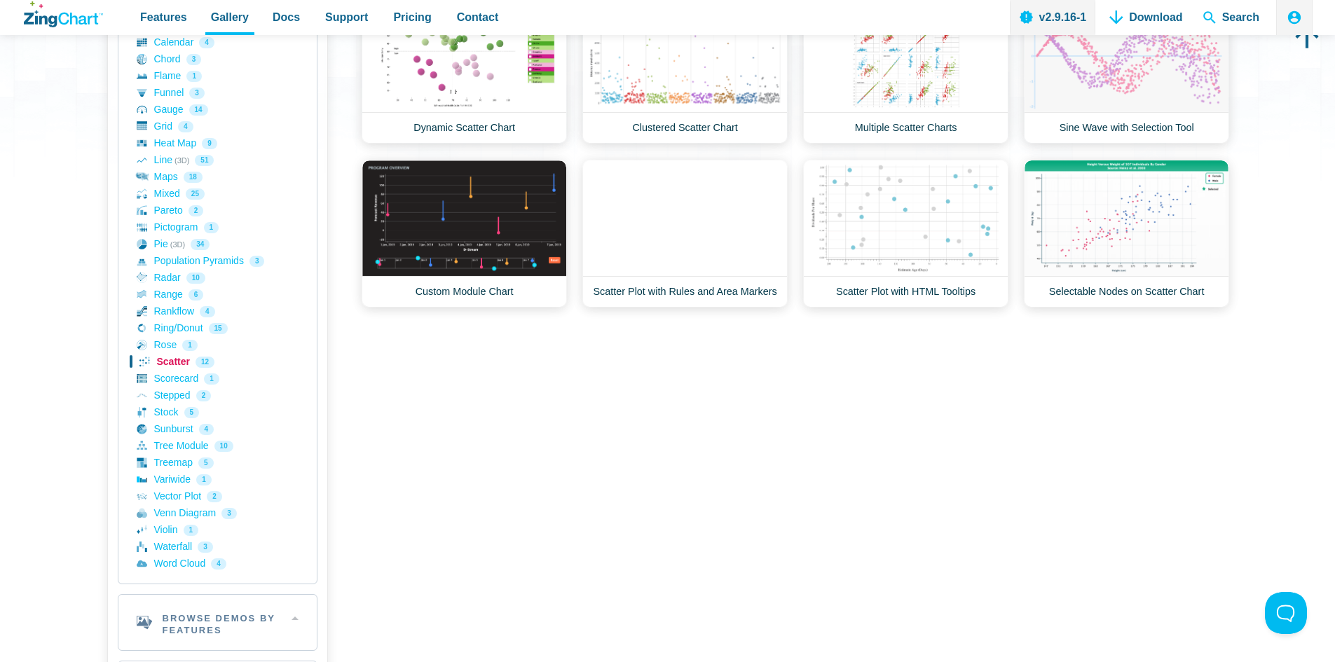
scroll to position [420, 0]
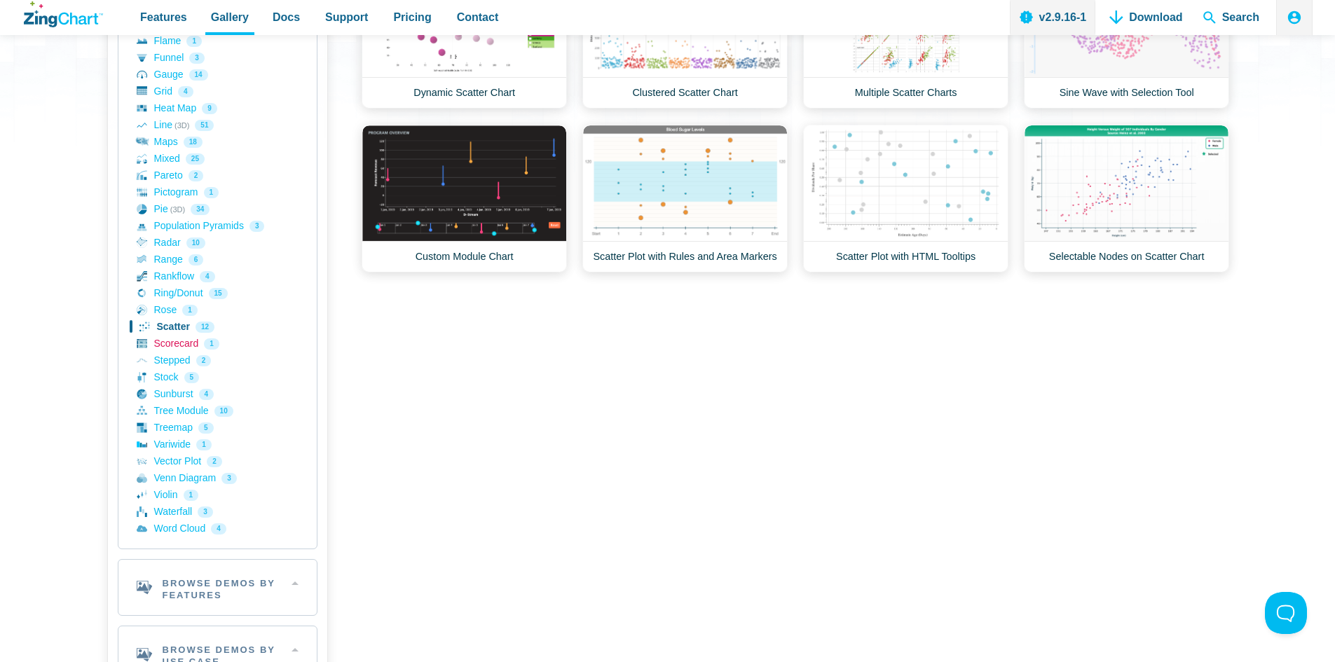
click at [171, 342] on link "Scorecard 1" at bounding box center [218, 344] width 162 height 17
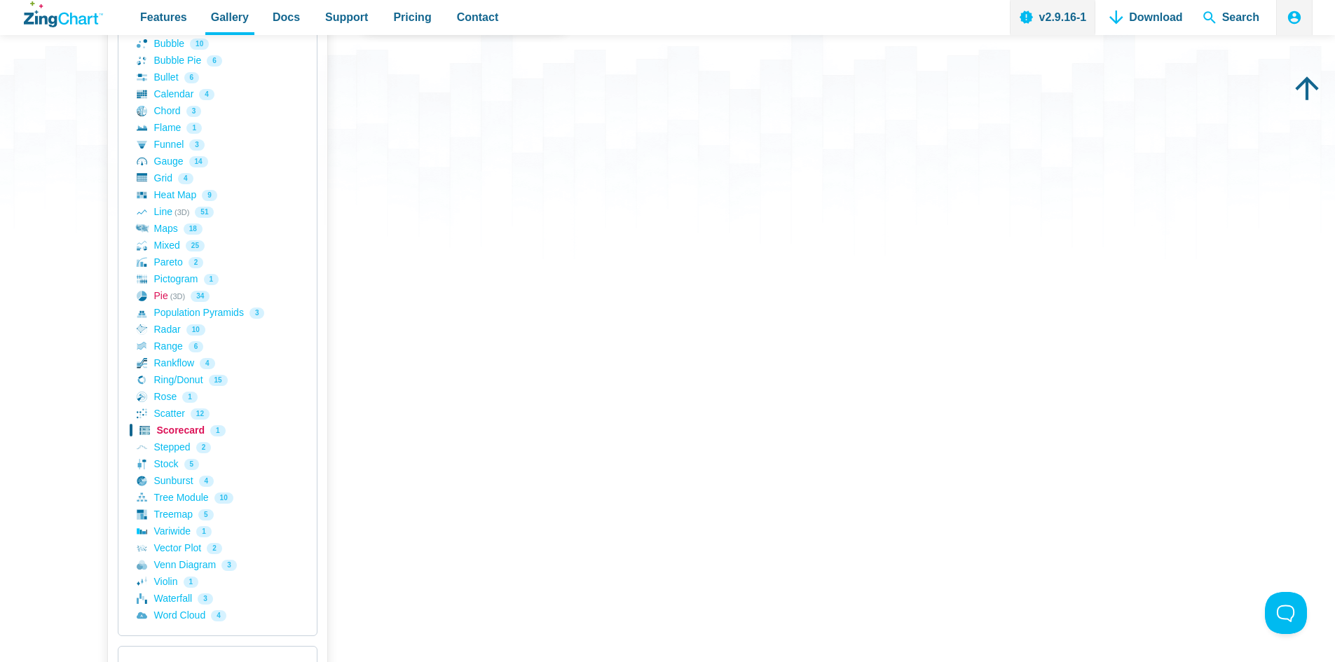
scroll to position [350, 0]
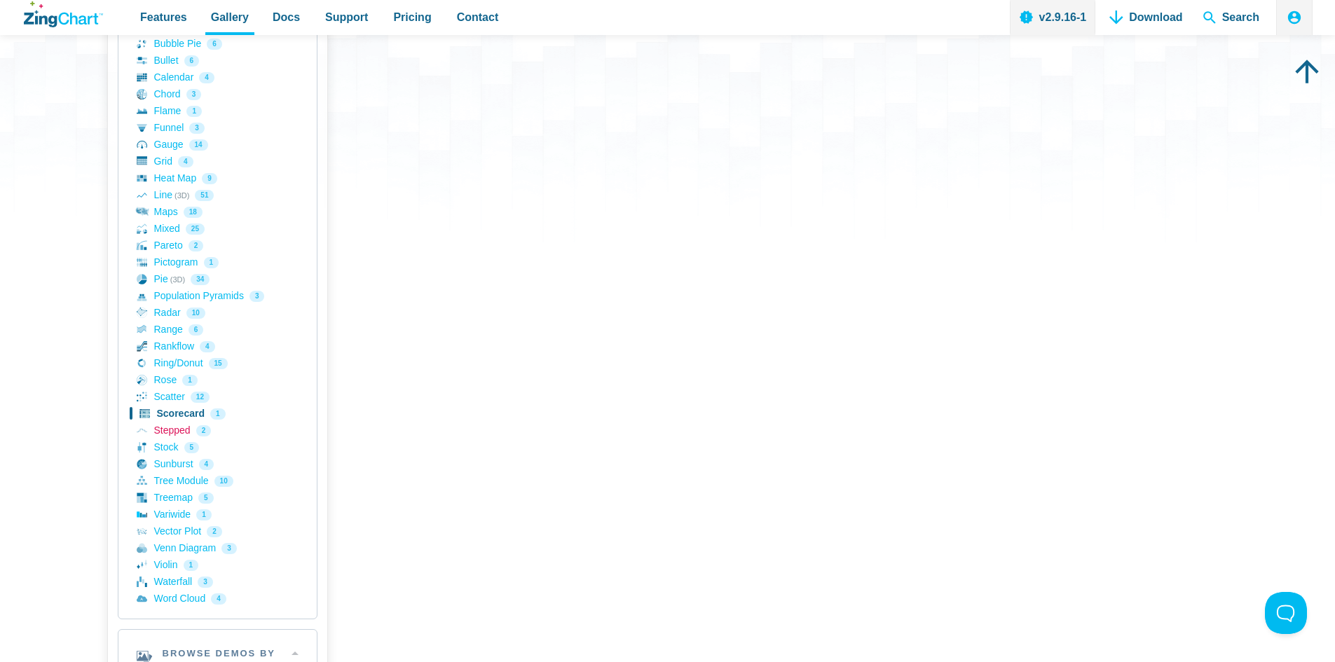
click at [188, 432] on link "Stepped 2" at bounding box center [218, 431] width 162 height 17
click at [156, 446] on link "Stock 5" at bounding box center [218, 447] width 162 height 17
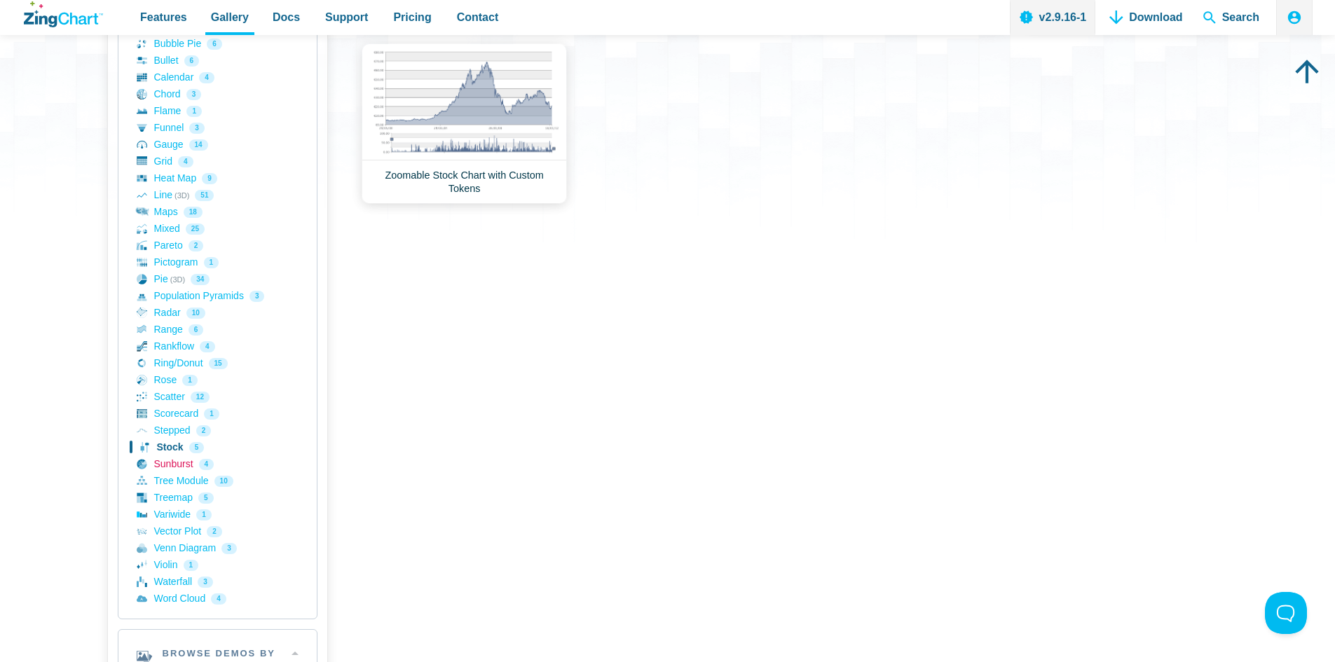
click at [169, 466] on link "Sunburst 4" at bounding box center [218, 464] width 162 height 17
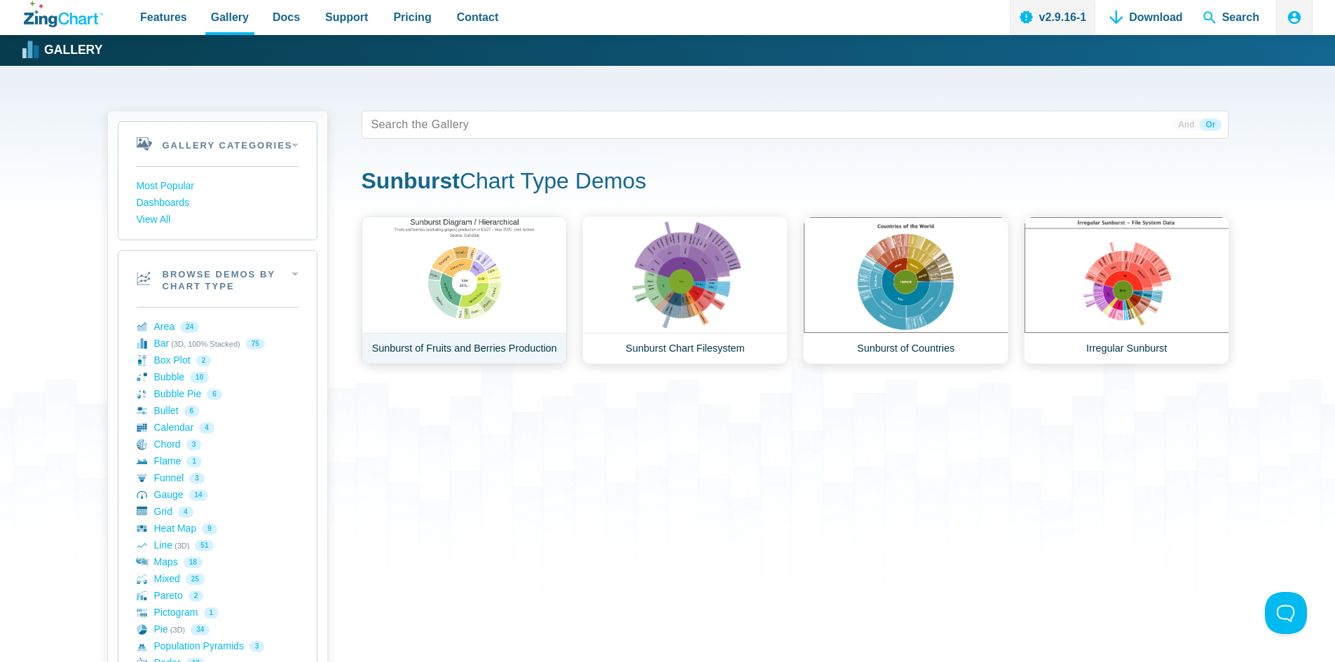
click at [465, 284] on link "Sunburst of Fruits and Berries Production" at bounding box center [464, 291] width 205 height 148
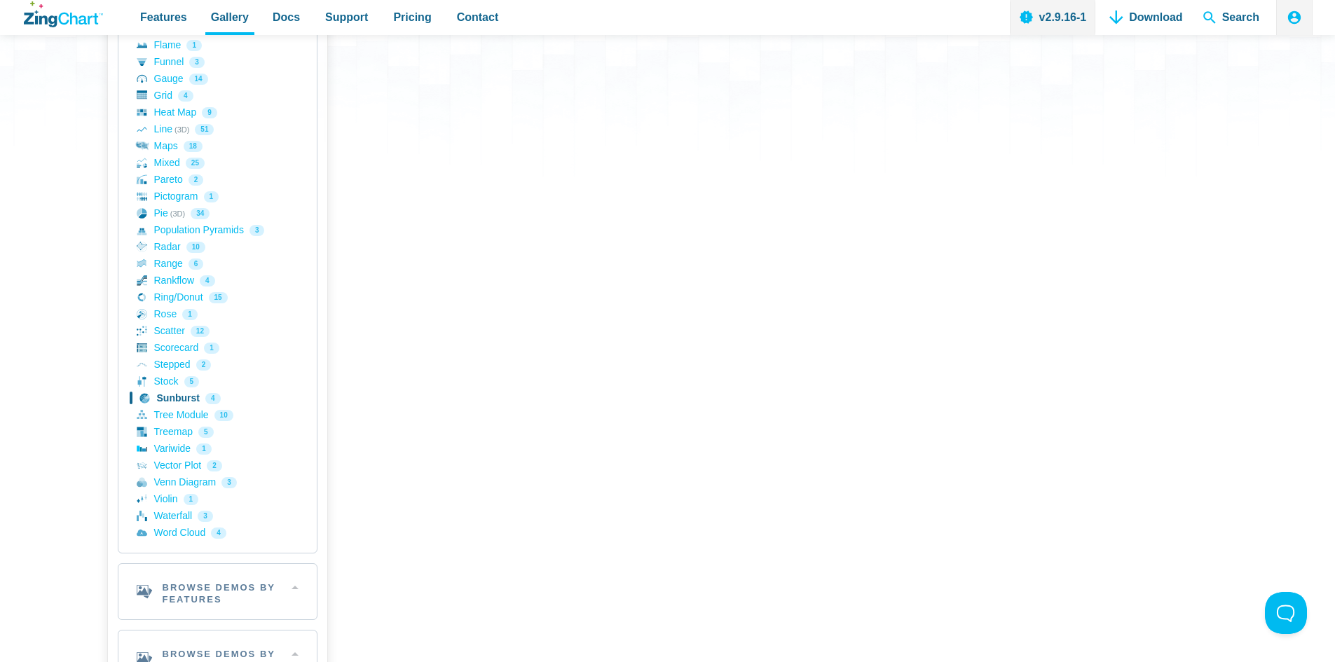
scroll to position [420, 0]
click at [174, 512] on link "Waterfall 3" at bounding box center [218, 512] width 162 height 17
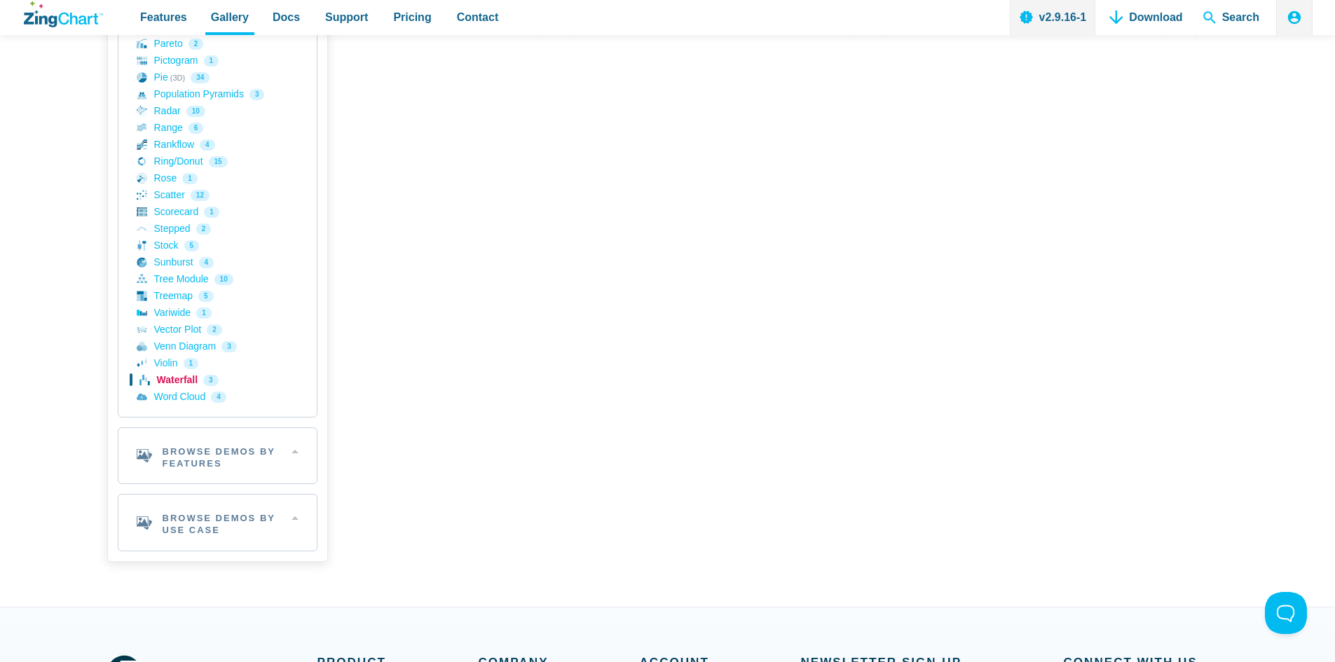
scroll to position [561, 0]
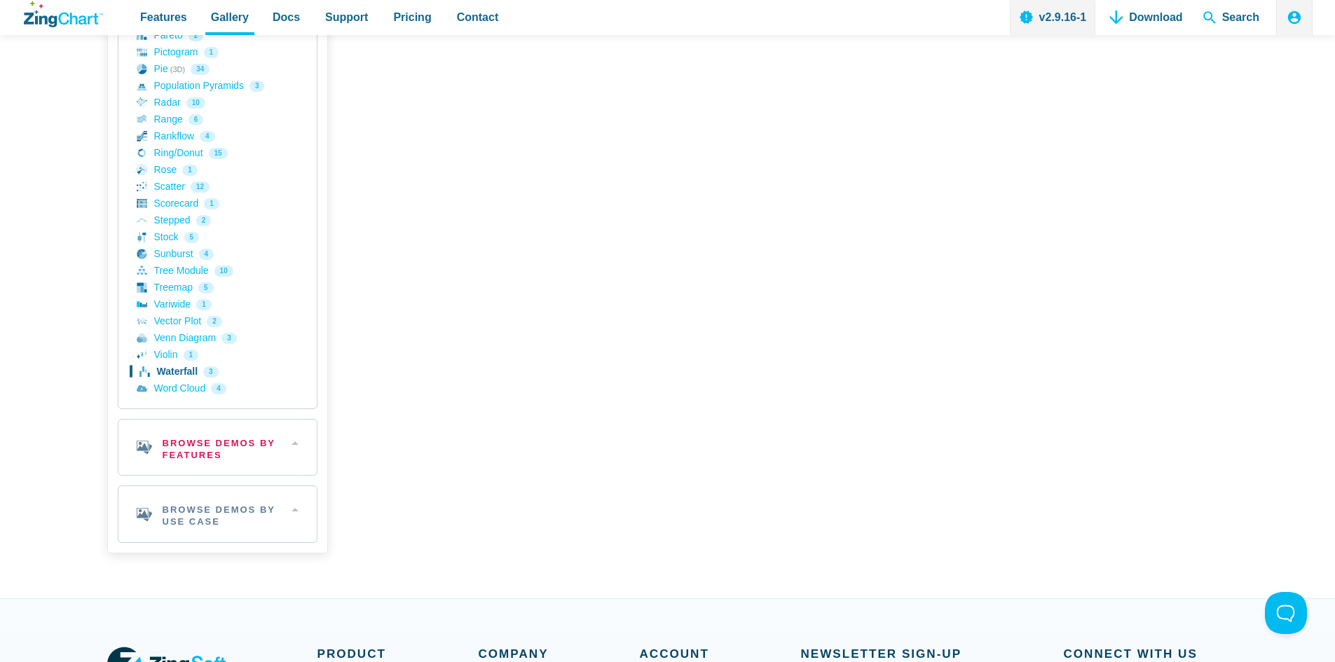
click at [291, 444] on h2 "Browse Demos By Features" at bounding box center [217, 448] width 198 height 56
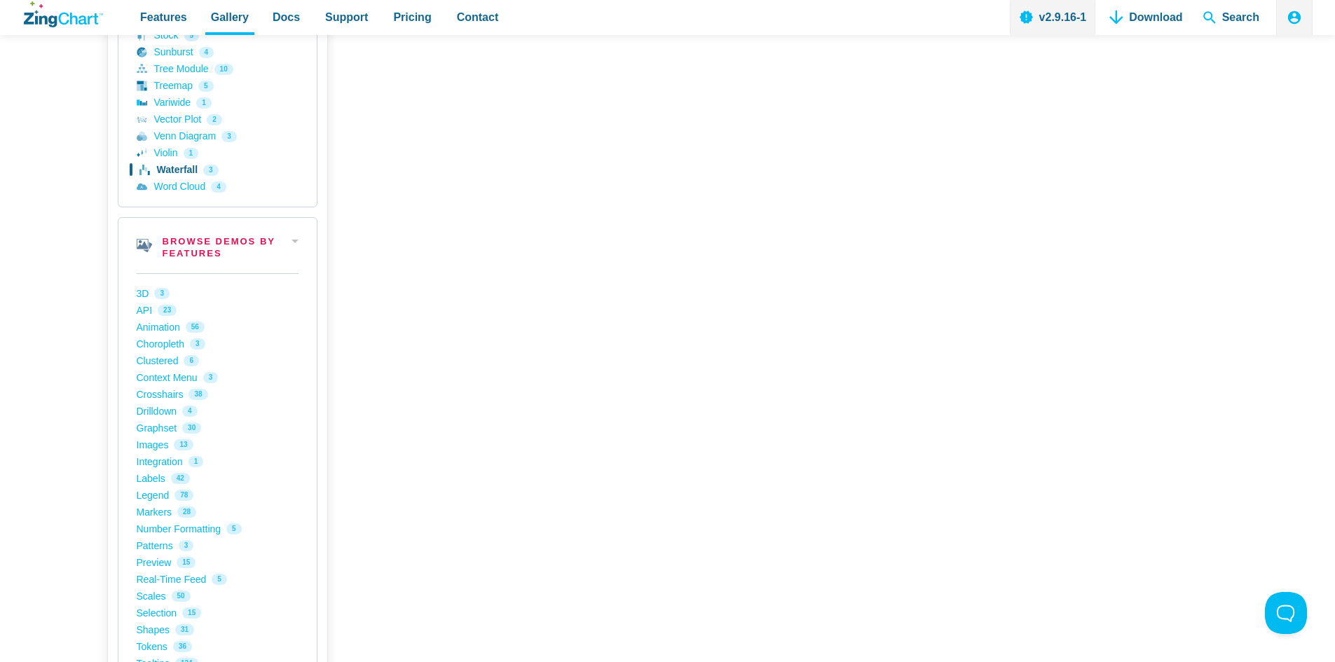
scroll to position [841, 0]
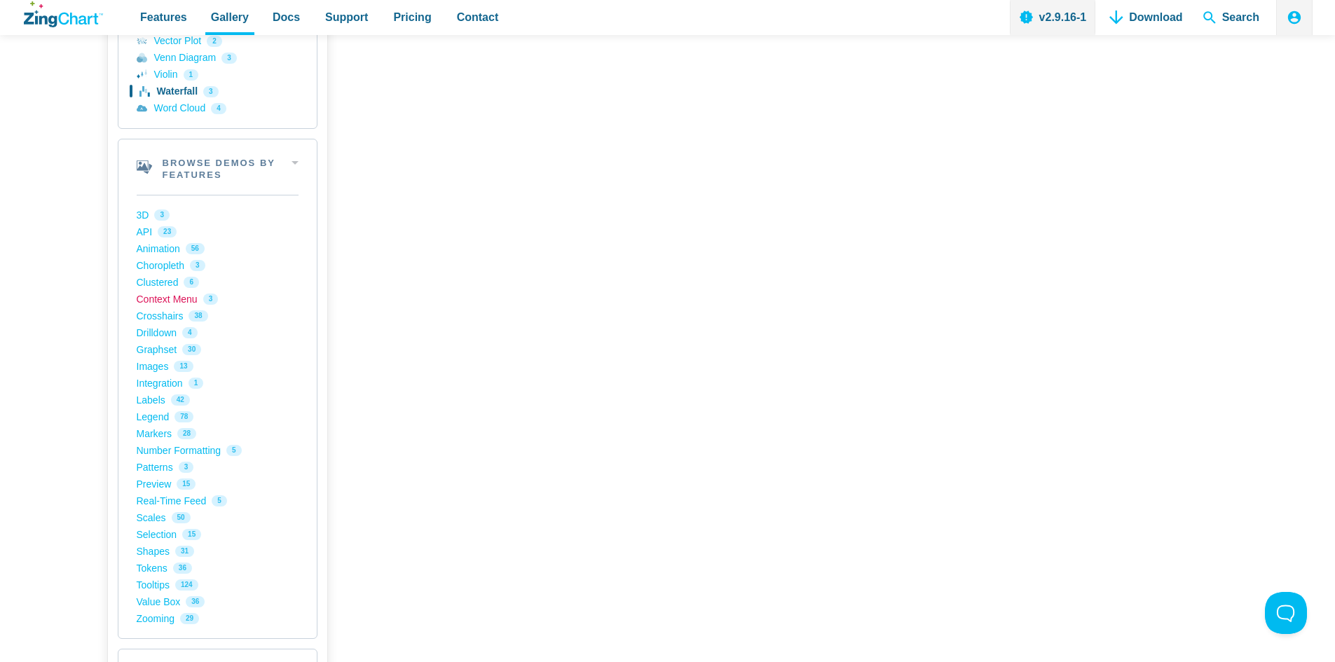
click at [172, 296] on link "Context Menu 3" at bounding box center [218, 299] width 162 height 17
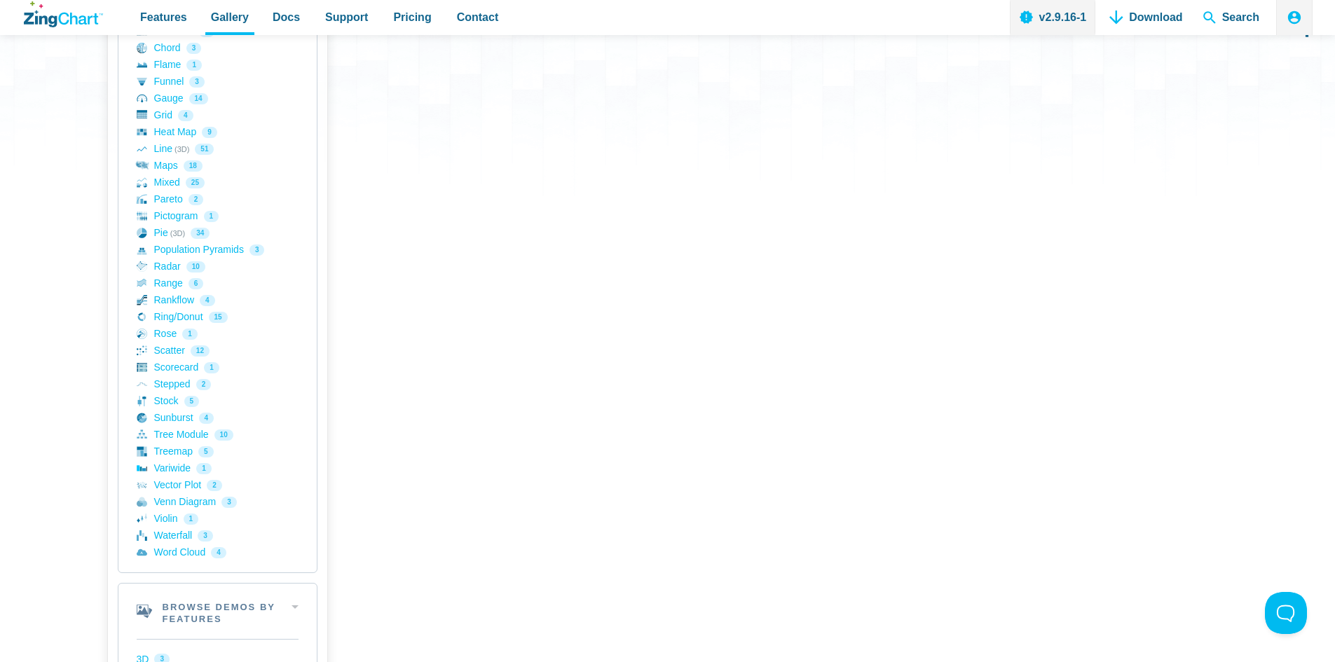
scroll to position [420, 0]
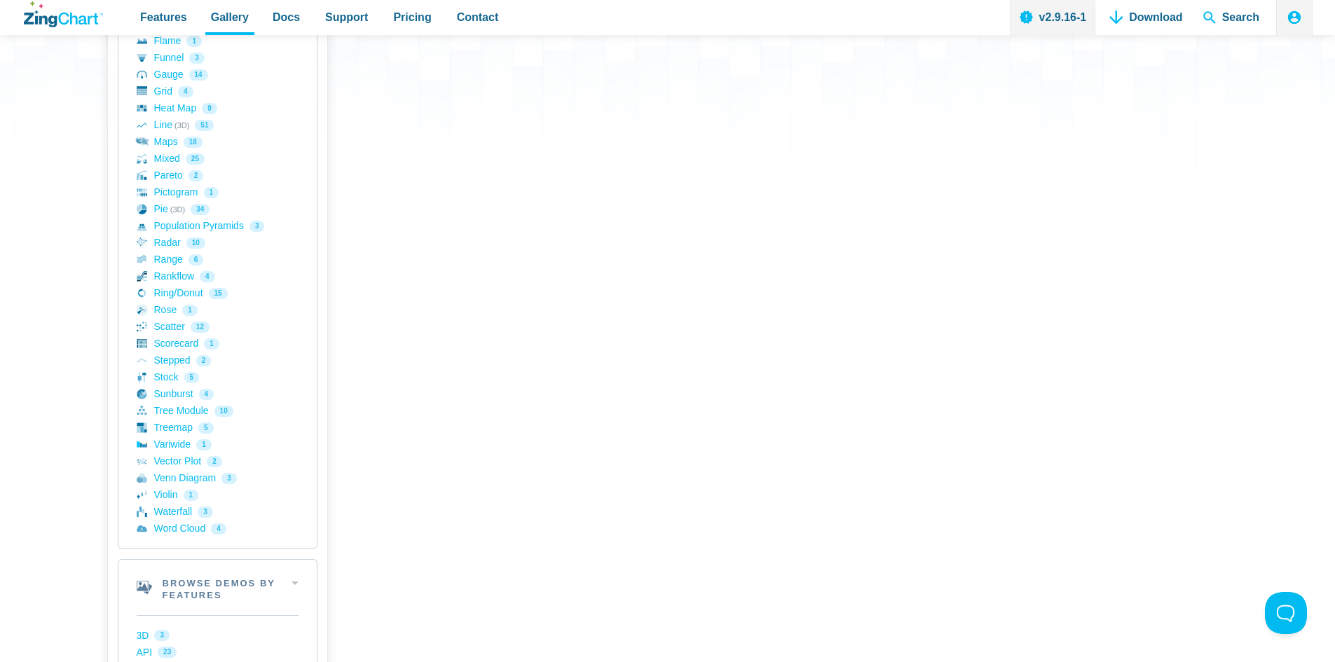
click at [1310, 313] on div "Gallery Categories Most Popular Dashboards View All Browse by Category Most Pop…" at bounding box center [667, 413] width 1335 height 1537
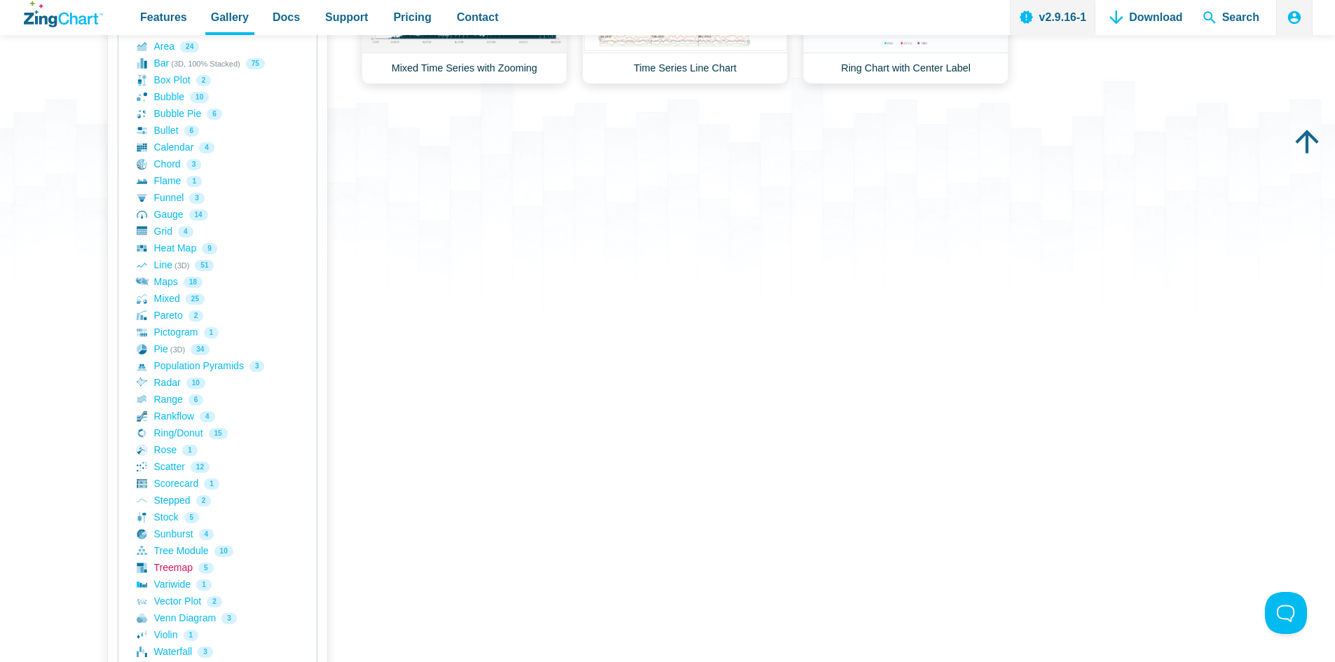
scroll to position [210, 0]
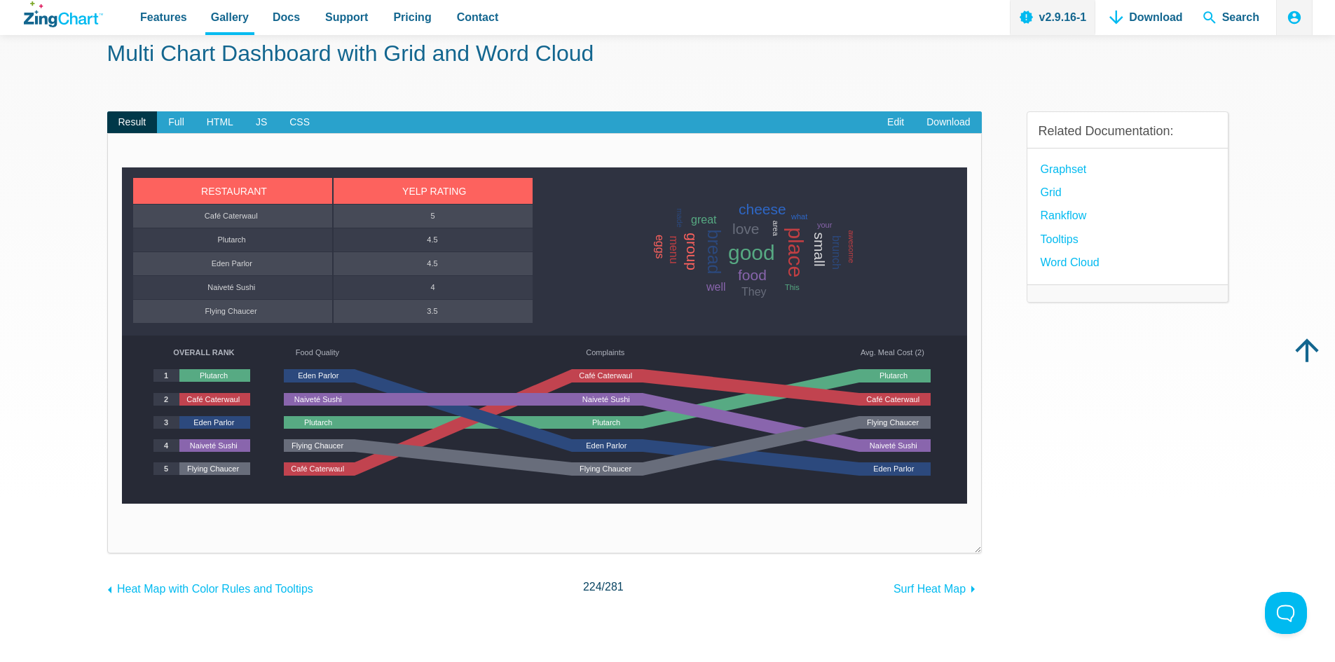
scroll to position [70, 0]
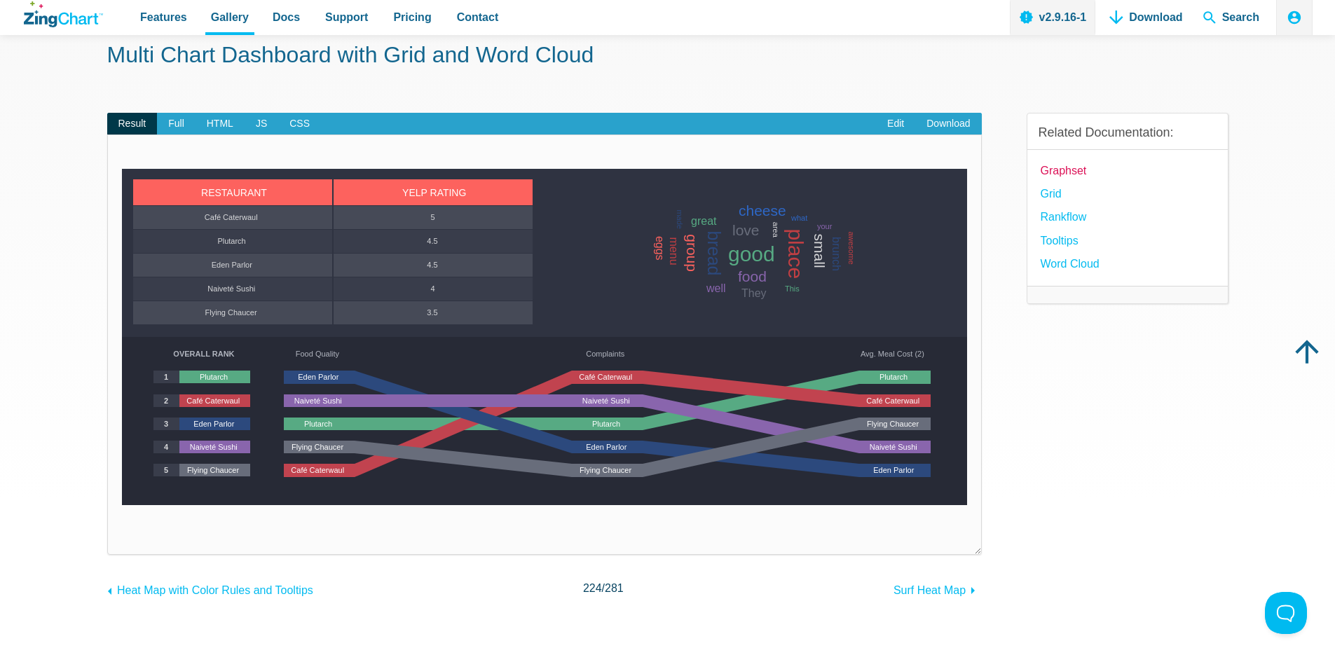
click at [1052, 168] on link "Graphset" at bounding box center [1064, 170] width 46 height 19
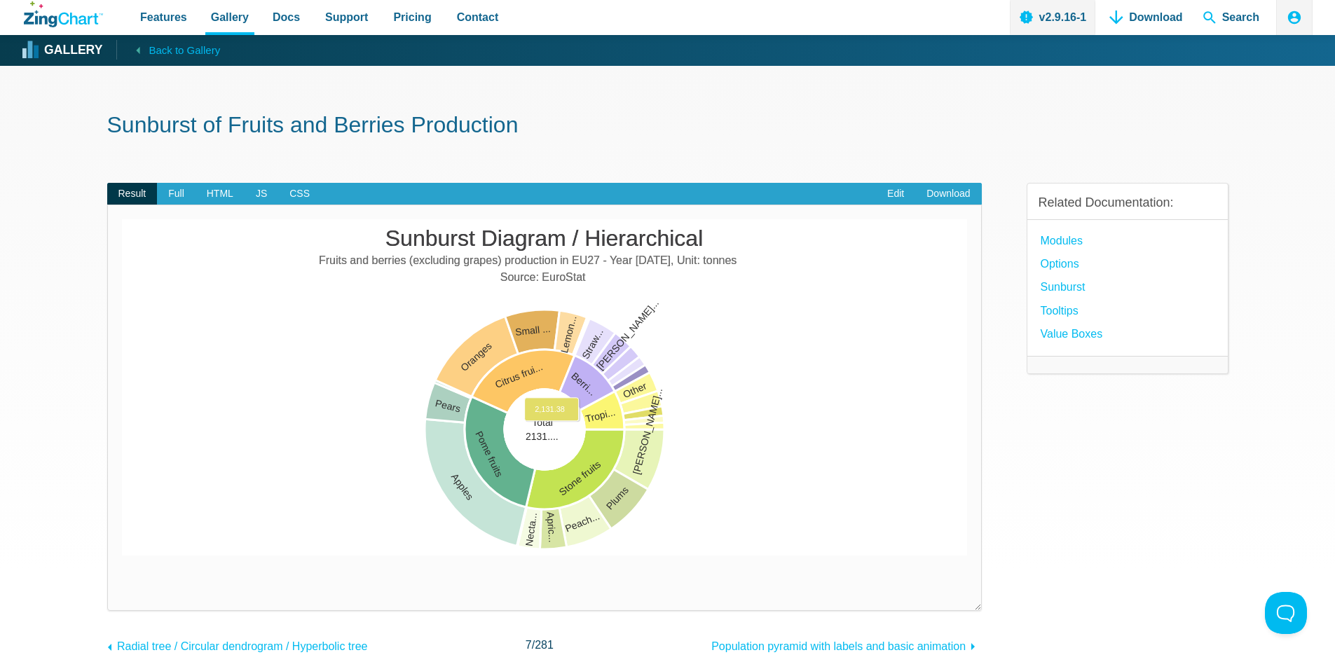
click at [122, 556] on area "App Content" at bounding box center [122, 556] width 0 height 0
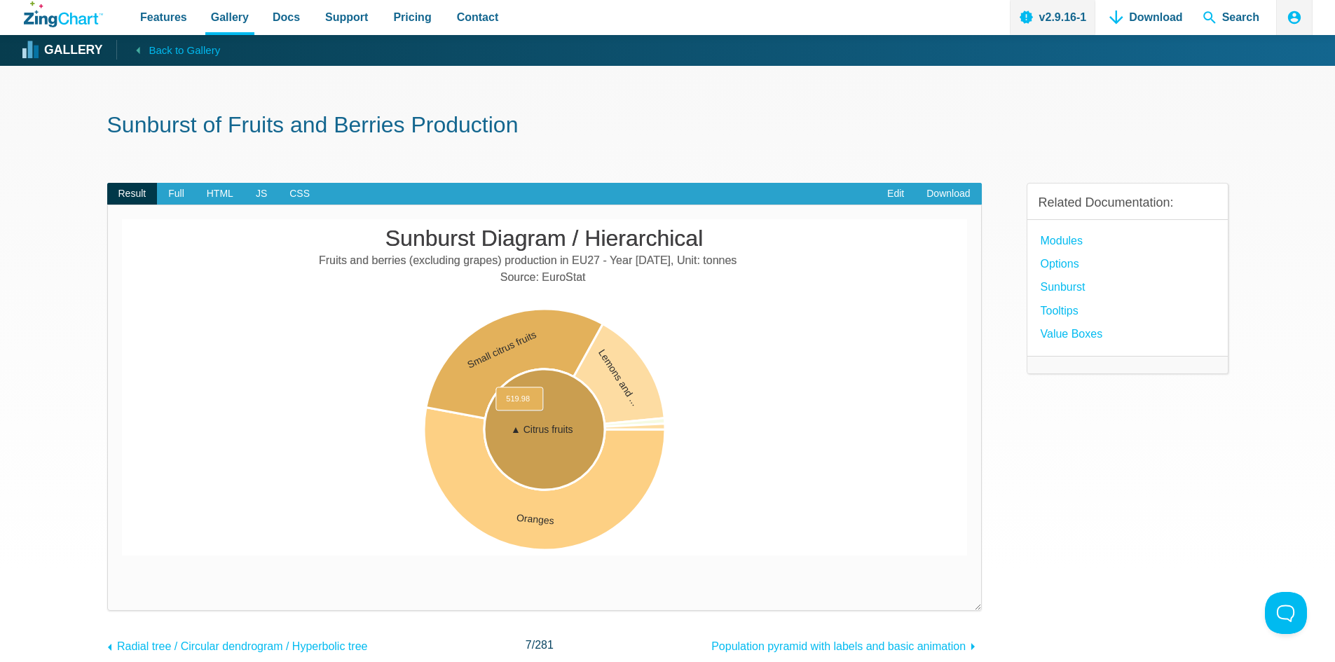
click at [122, 556] on area "App Content" at bounding box center [122, 556] width 0 height 0
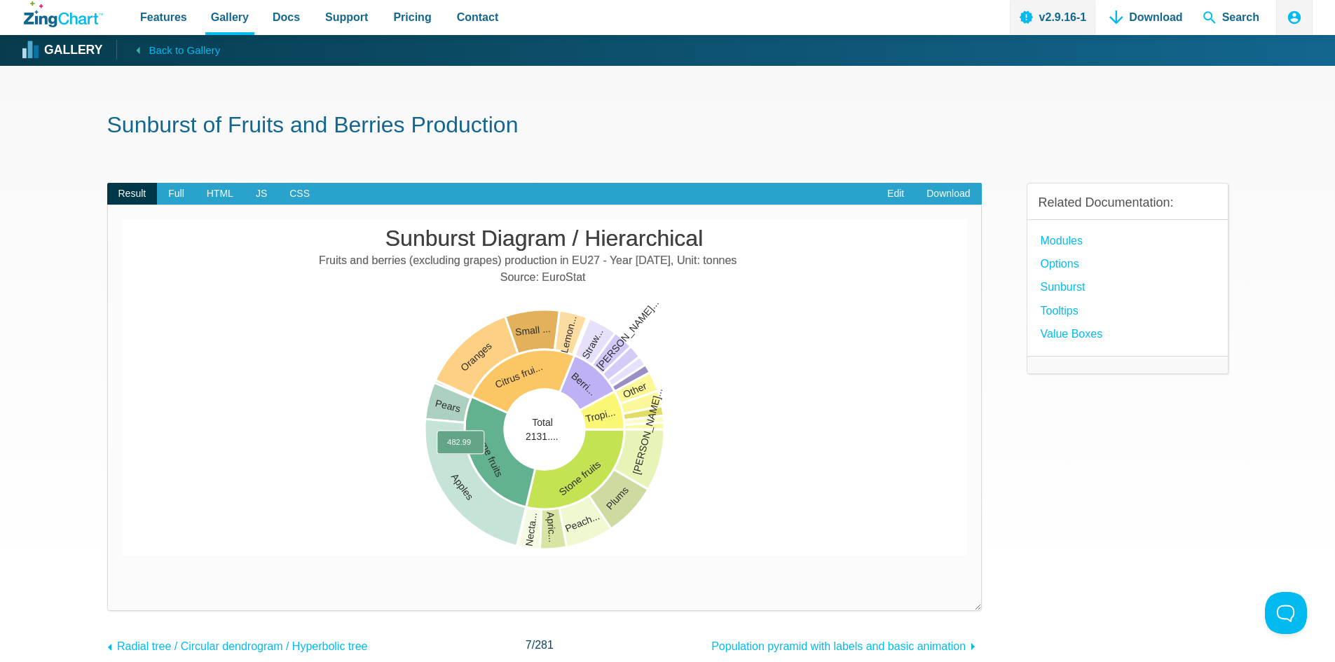
click at [122, 556] on area "App Content" at bounding box center [122, 556] width 0 height 0
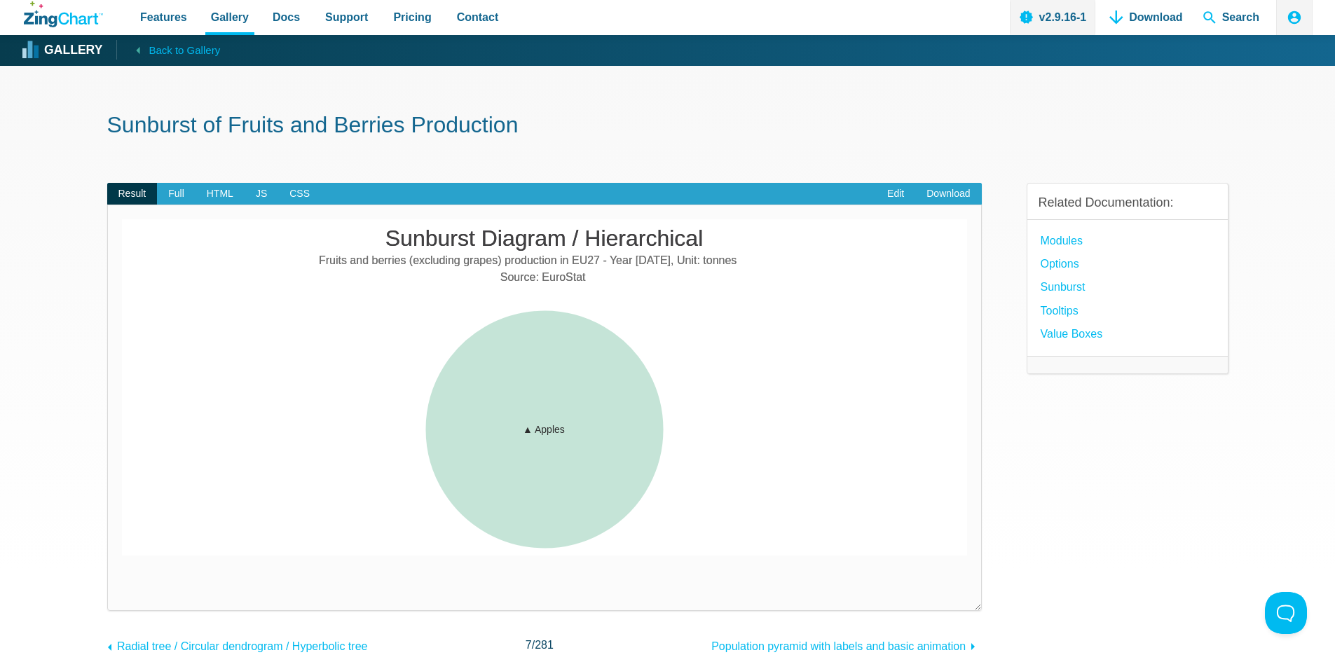
click at [755, 452] on img "App Content" at bounding box center [544, 387] width 845 height 336
click at [122, 556] on area "App Content" at bounding box center [122, 556] width 0 height 0
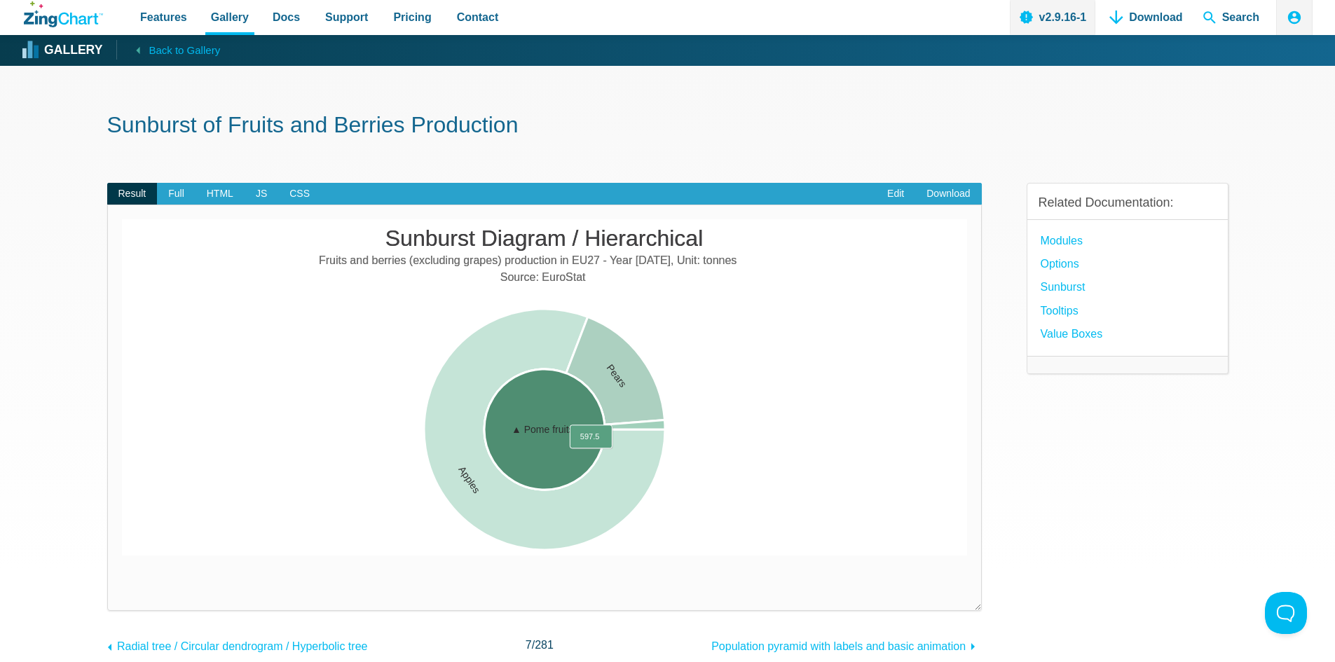
click at [122, 556] on area "App Content" at bounding box center [122, 556] width 0 height 0
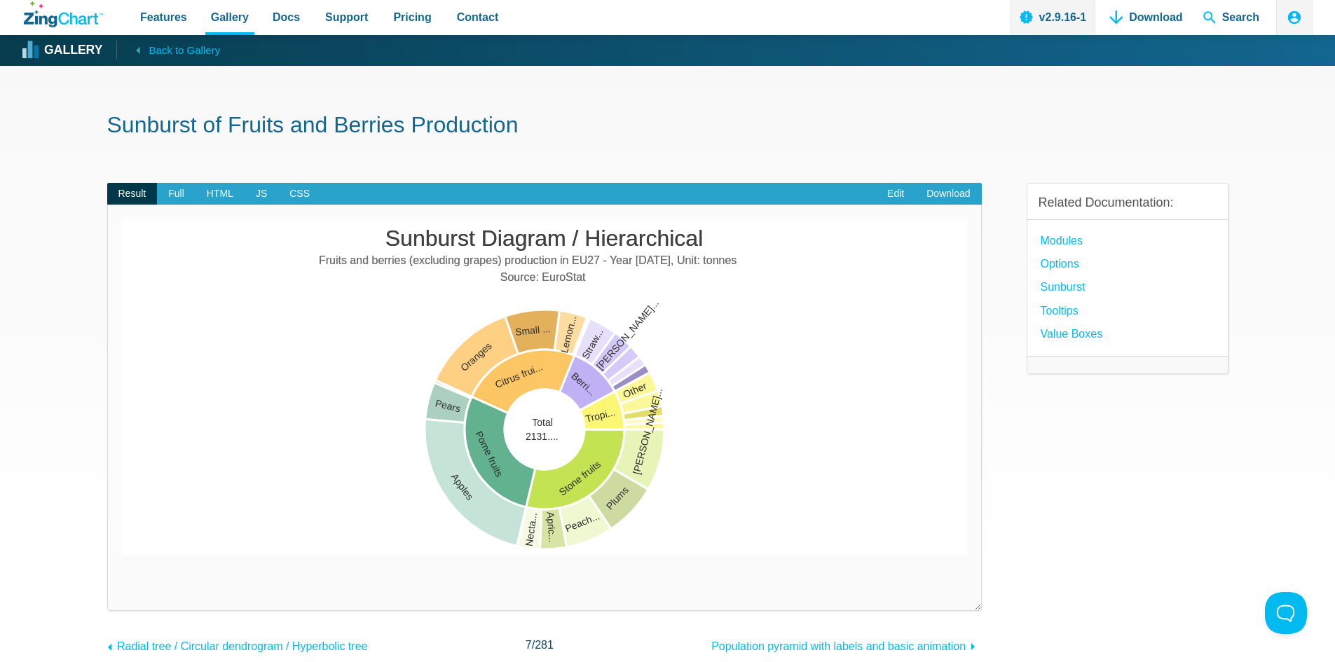
click at [816, 461] on img "App Content" at bounding box center [544, 387] width 845 height 336
